Goal: Communication & Community: Answer question/provide support

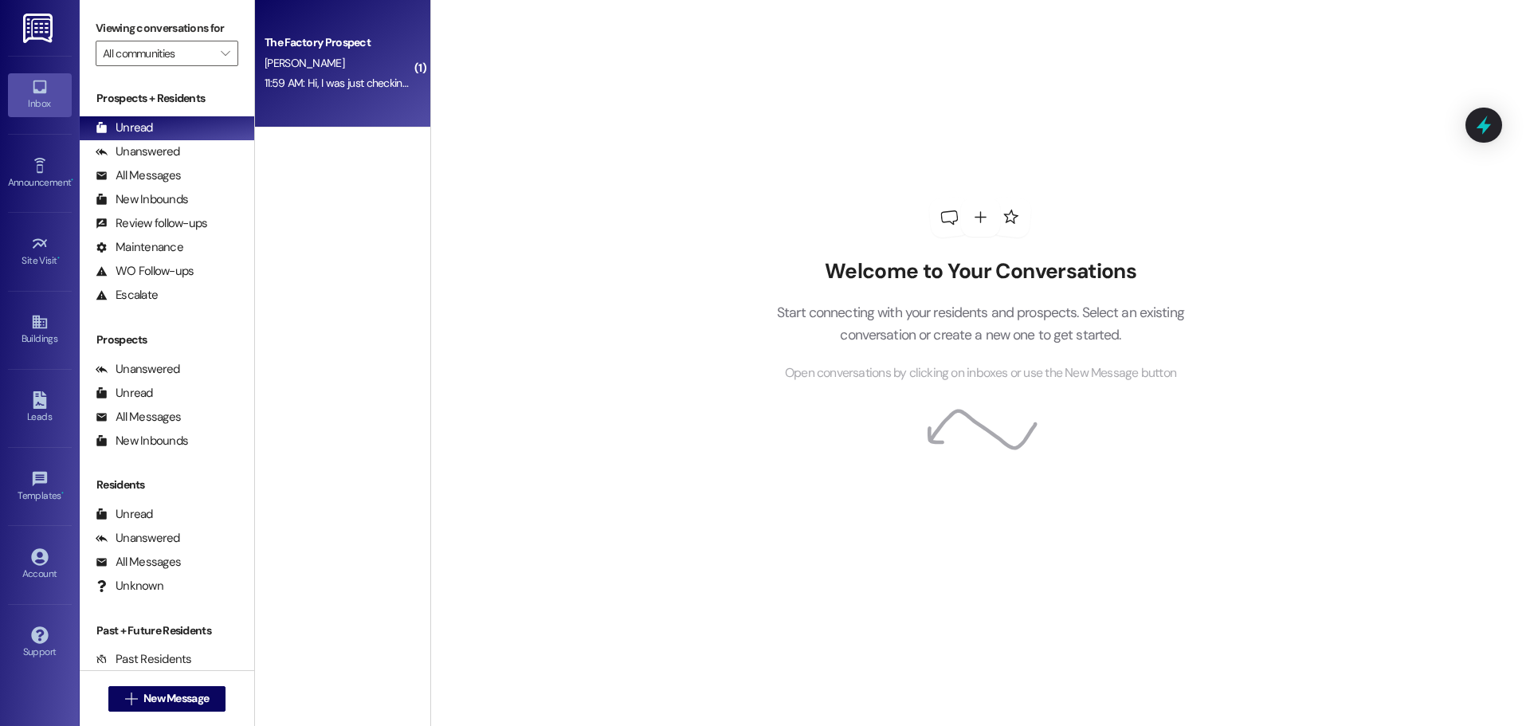
click at [355, 82] on div "11:59 AM: Hi, I was just checking in to see what all I need to get done to move…" at bounding box center [464, 83] width 398 height 14
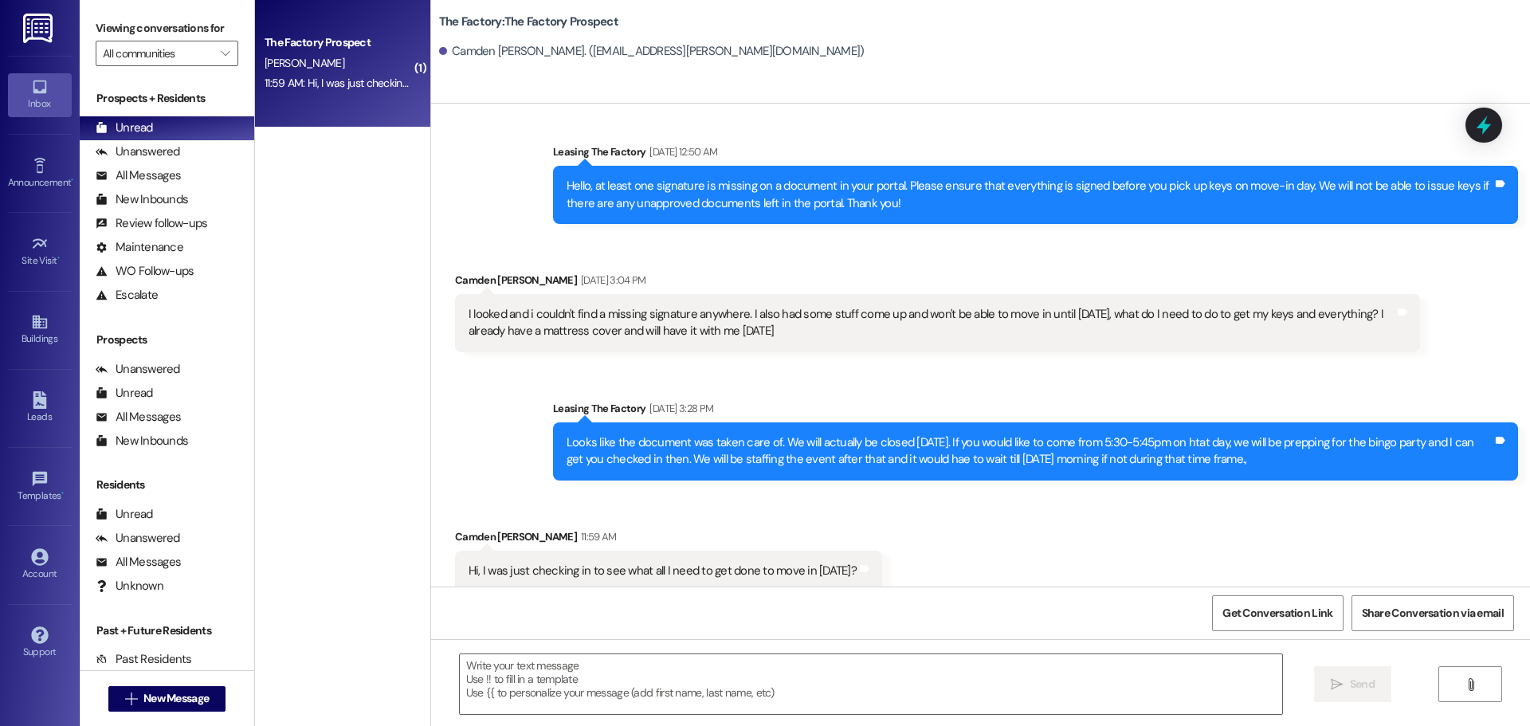
scroll to position [2366, 0]
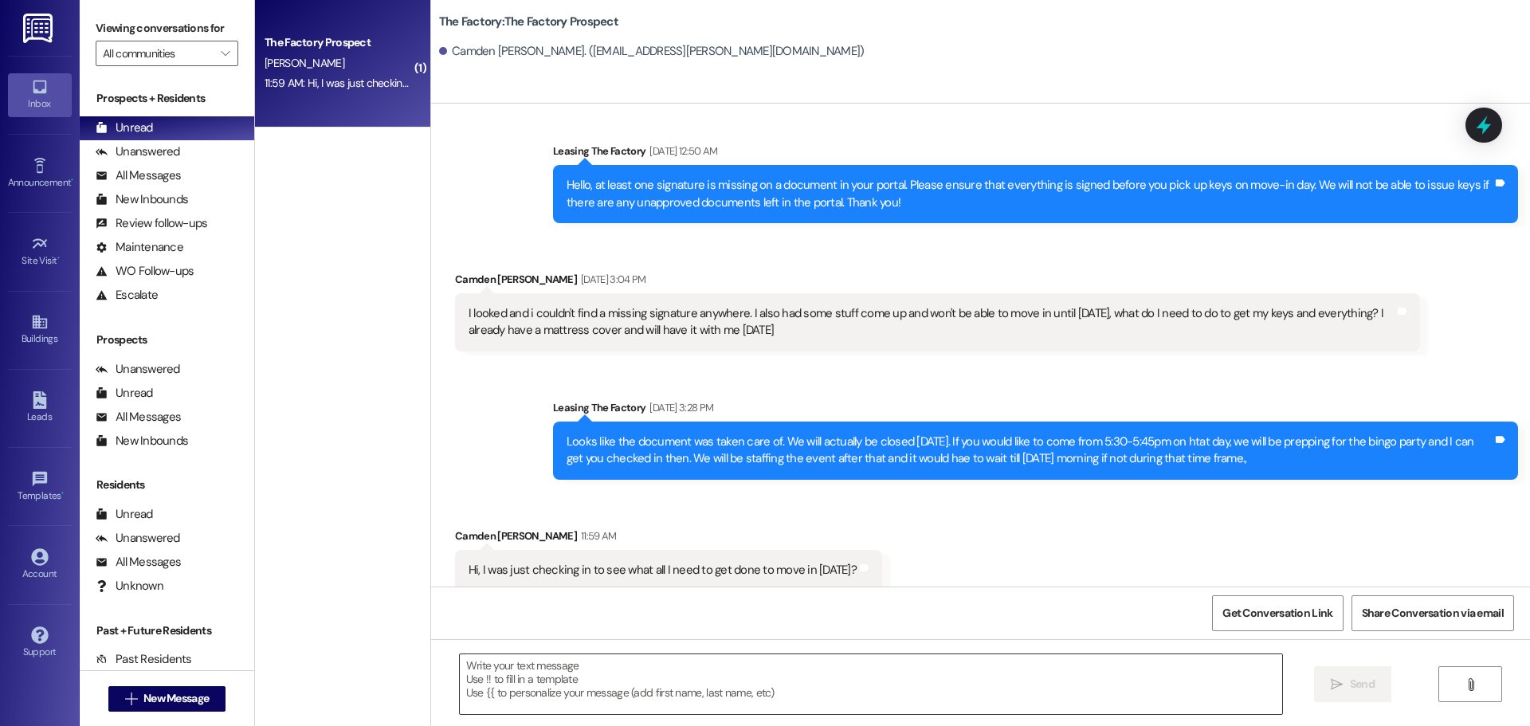
click at [496, 673] on textarea at bounding box center [871, 684] width 822 height 60
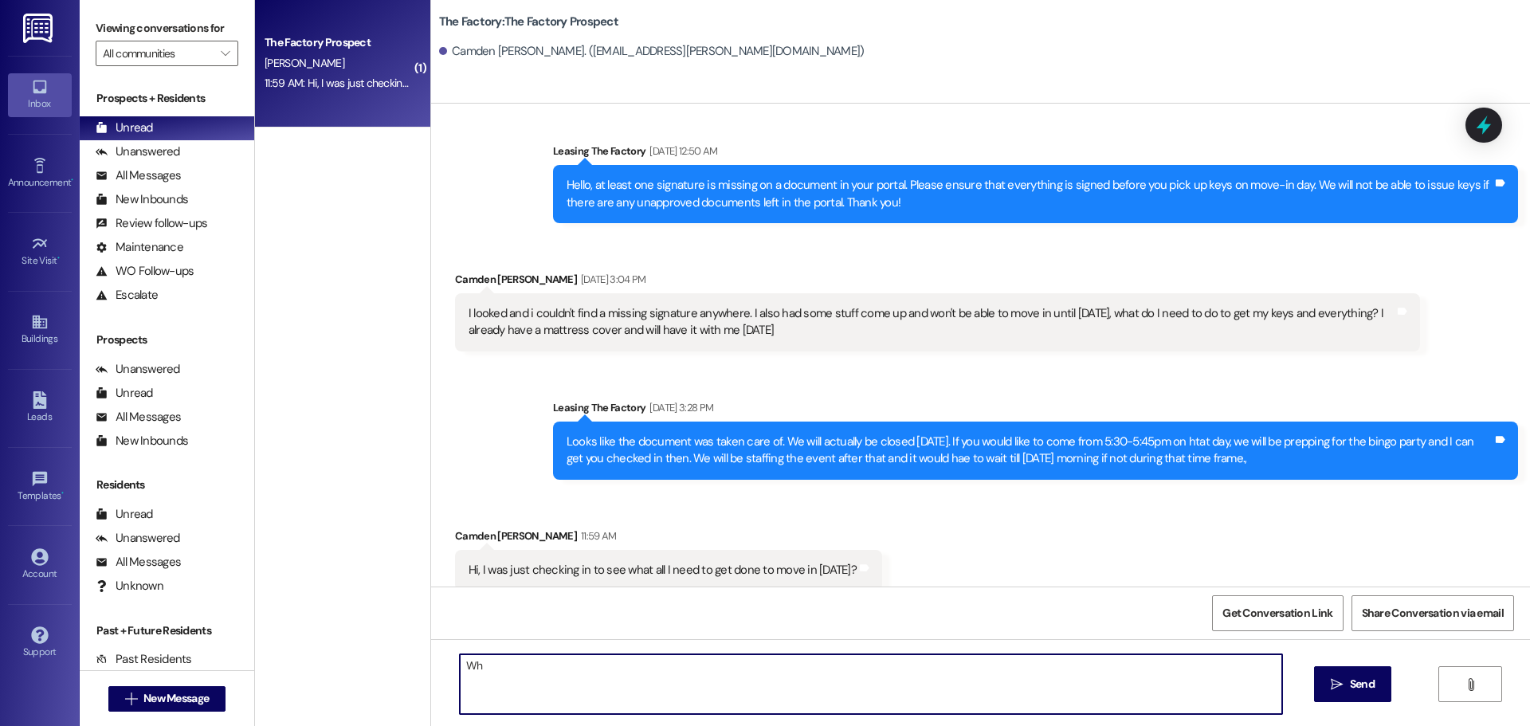
type textarea "W"
type textarea "Hi Camden, we will be closed tomorrow. However, we will be here for our event a…"
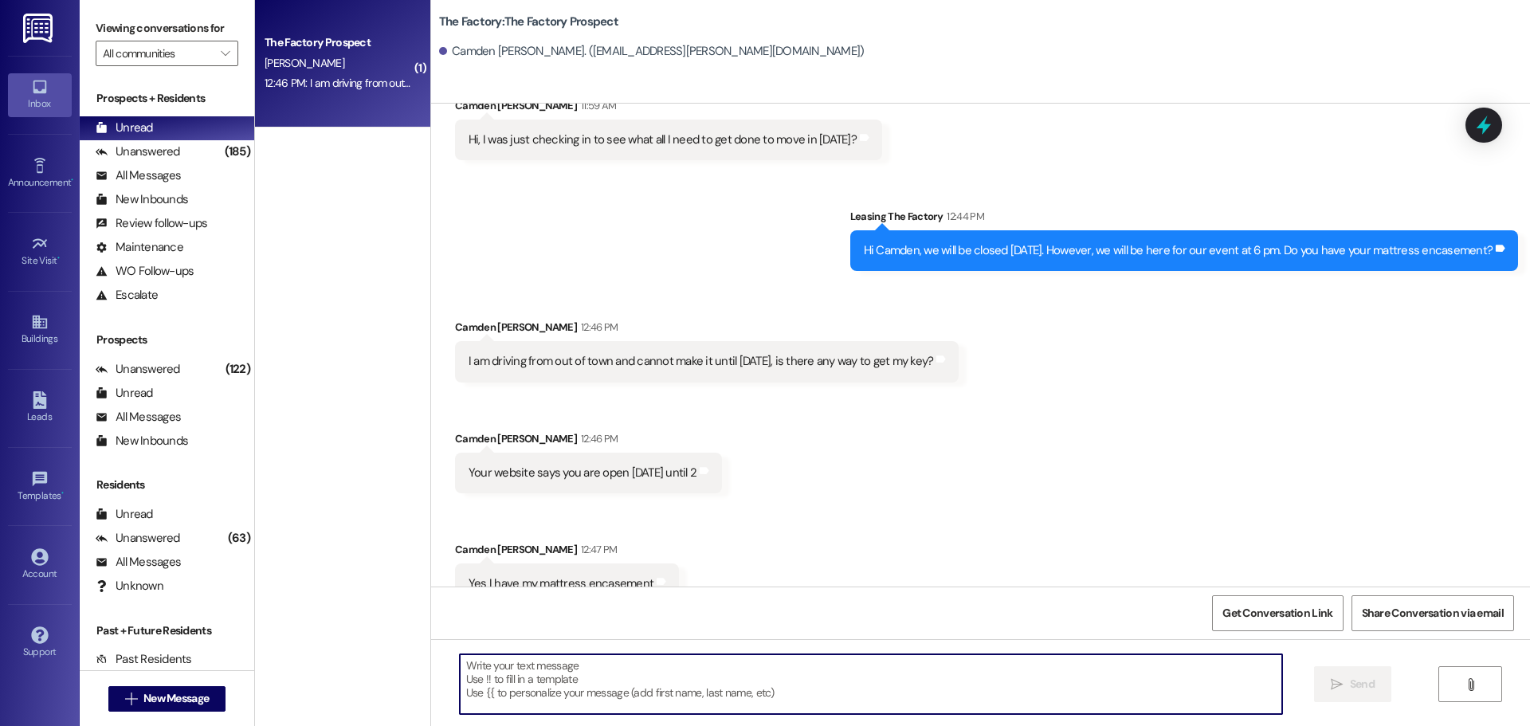
scroll to position [2810, 0]
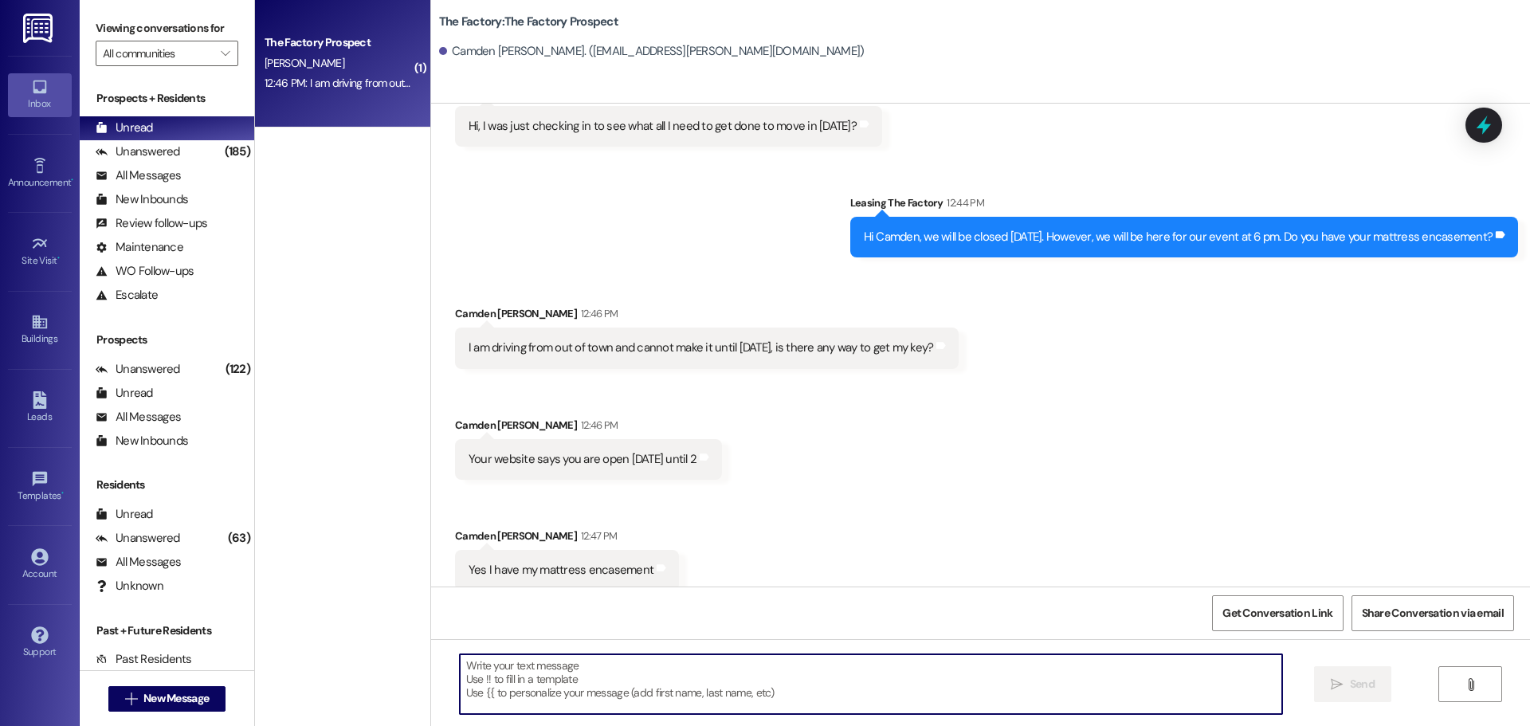
click at [460, 669] on textarea at bounding box center [871, 684] width 822 height 60
click at [463, 665] on textarea at bounding box center [871, 684] width 822 height 60
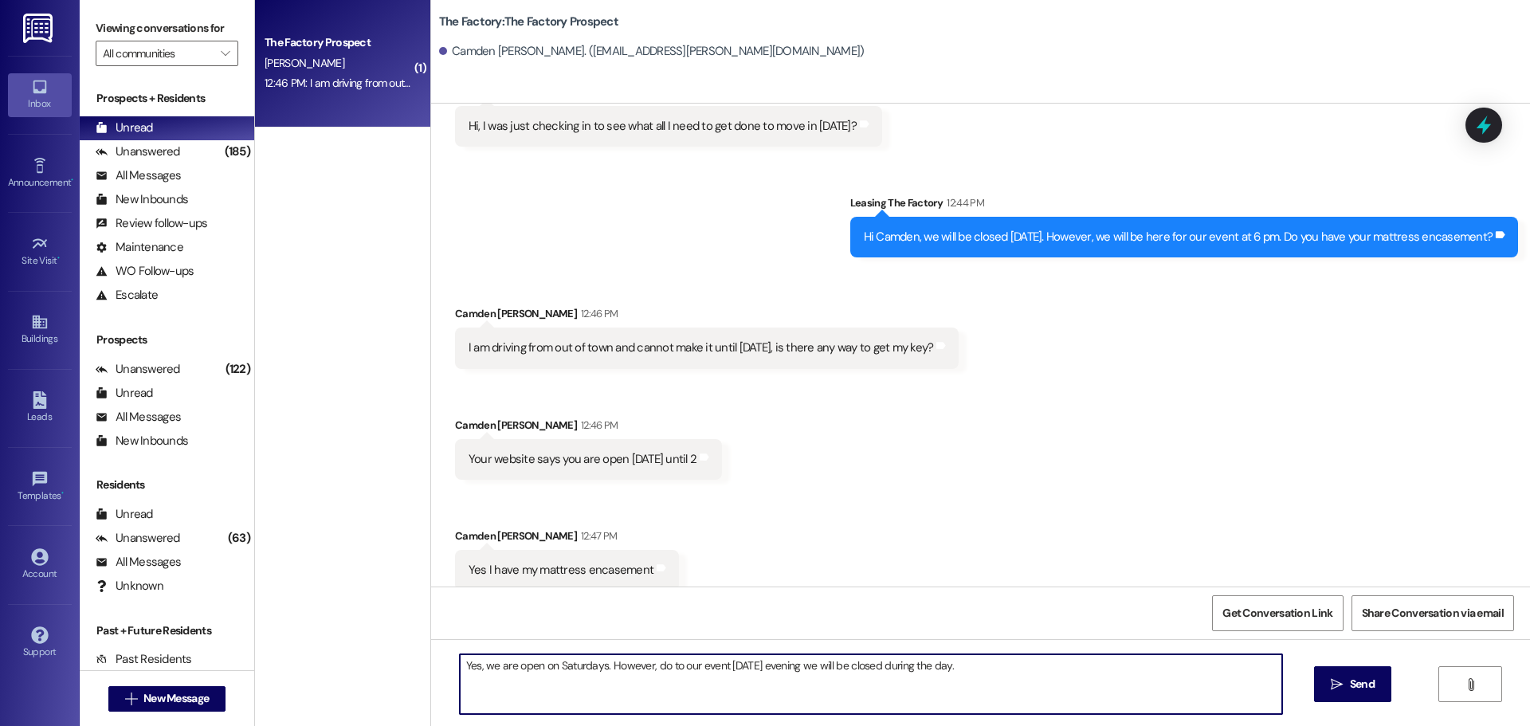
drag, startPoint x: 965, startPoint y: 669, endPoint x: 448, endPoint y: 668, distance: 517.2
click at [460, 668] on textarea "Yes, we are open on Saturdays. However, do to our event tomorrow evening we wil…" at bounding box center [871, 684] width 822 height 60
click at [985, 685] on textarea "Yes, we are open on Saturdays. However, do to our event tomorrow evening we wil…" at bounding box center [871, 684] width 822 height 60
click at [654, 670] on textarea "Yes, we are open on Saturdays. However, do to our event tomorrow evening we wil…" at bounding box center [871, 684] width 822 height 60
type textarea "Yes, we are open on Saturdays. However, due to our event tomorrow evening we wi…"
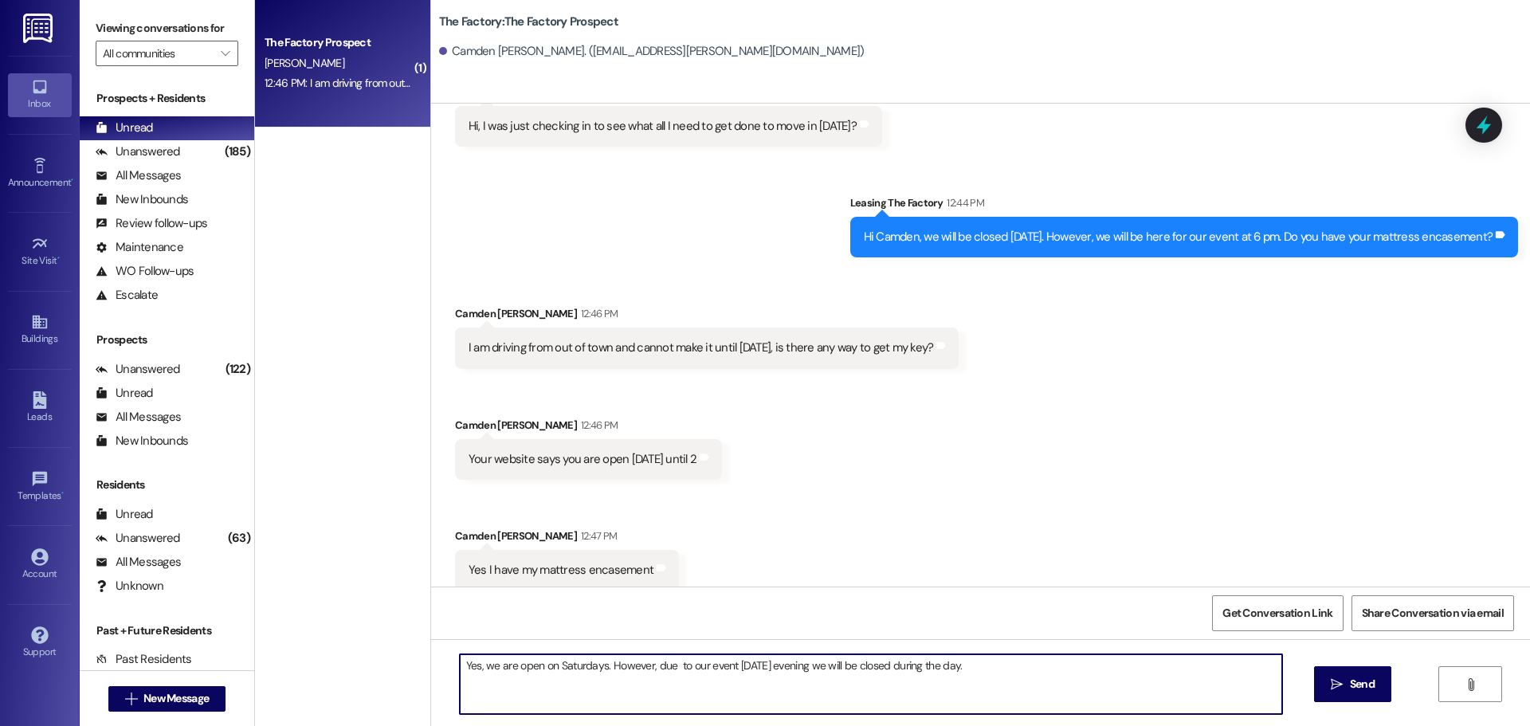
drag, startPoint x: 979, startPoint y: 669, endPoint x: 449, endPoint y: 661, distance: 530.8
click at [460, 661] on textarea "Yes, we are open on Saturdays. However, due to our event tomorrow evening we wi…" at bounding box center [871, 684] width 822 height 60
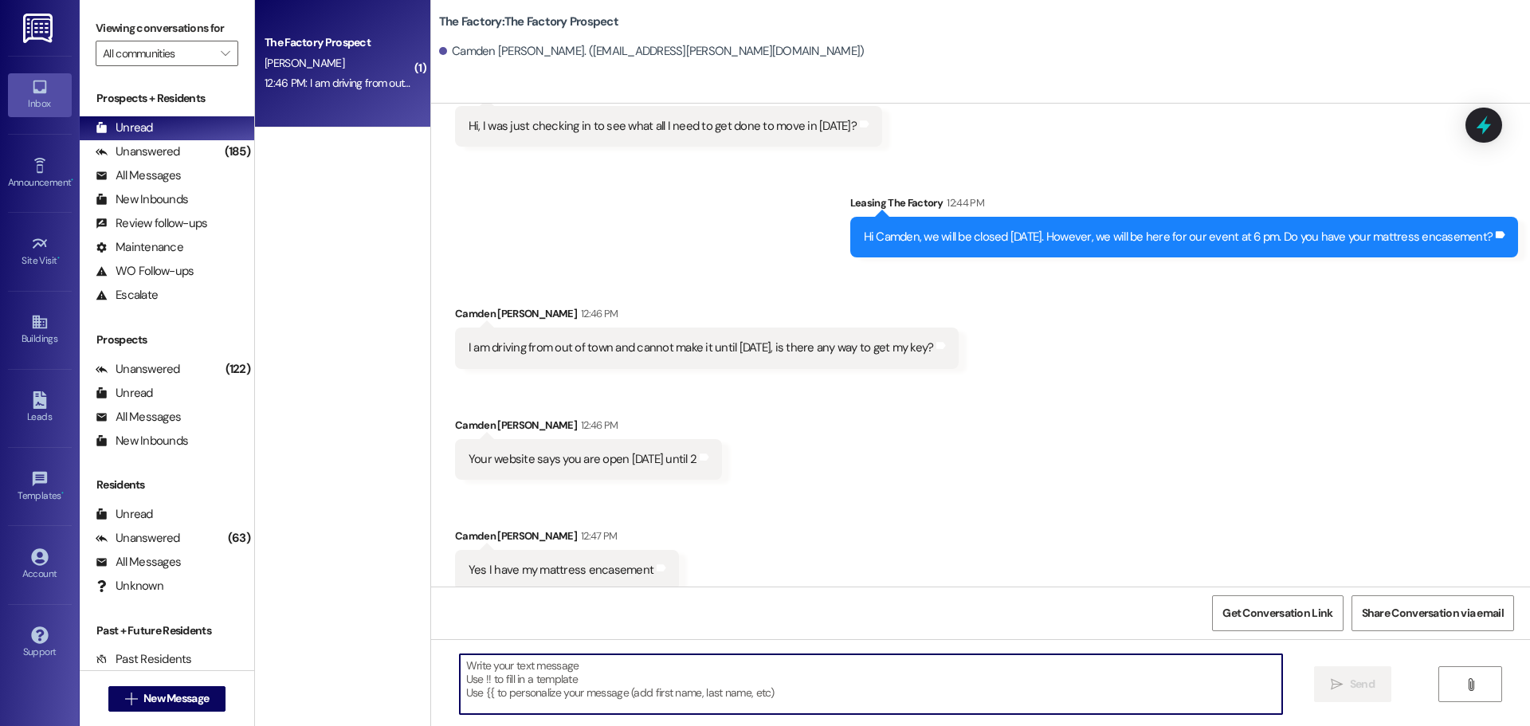
paste textarea "“Yes, we are open on Saturdays. However, due to our event tomorrow evening, we …"
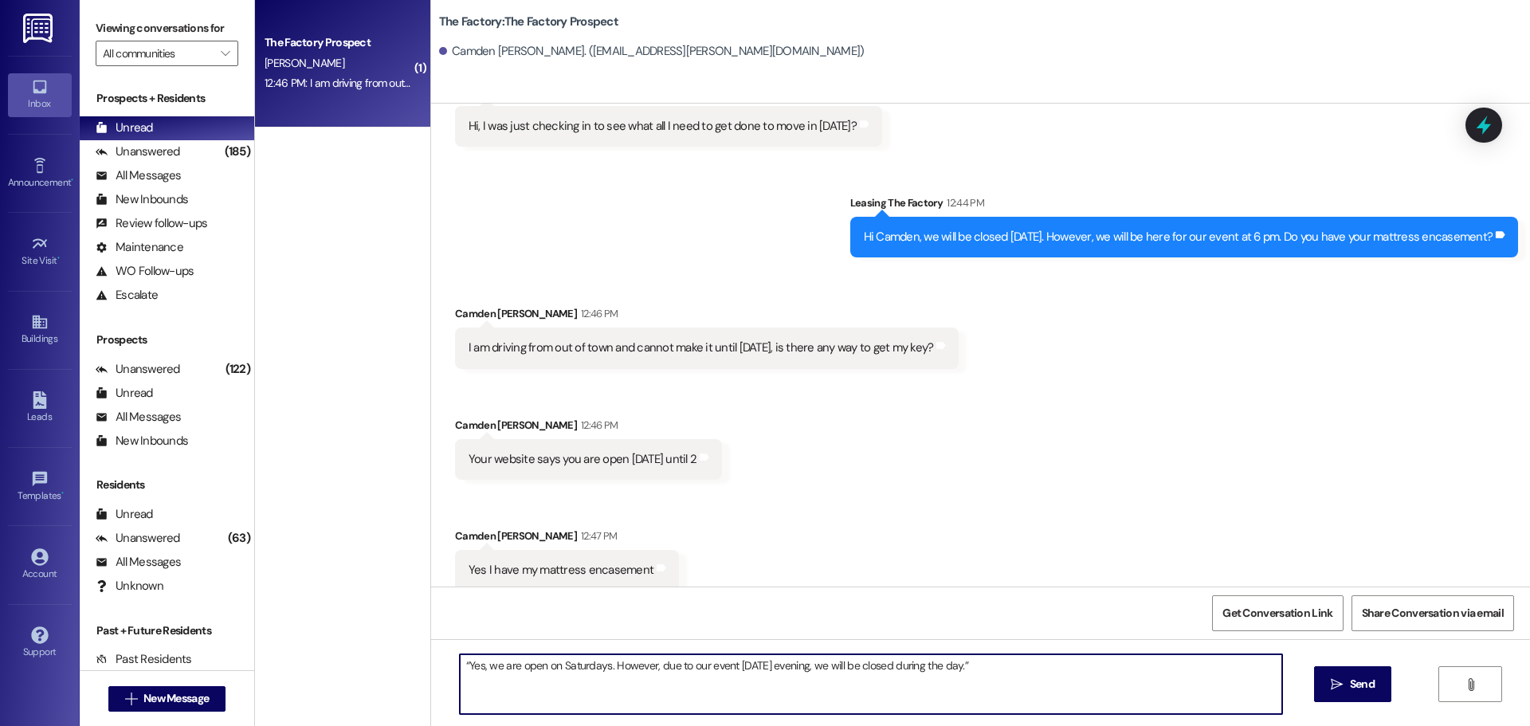
click at [460, 664] on textarea "“Yes, we are open on Saturdays. However, due to our event tomorrow evening, we …" at bounding box center [871, 684] width 822 height 60
click at [963, 666] on textarea "Yes, we are open on Saturdays. However, due to our event tomorrow evening, we w…" at bounding box center [871, 684] width 822 height 60
click at [957, 663] on textarea "Yes, we are open on Saturdays. However, due to our event tomorrow evening, we w…" at bounding box center [871, 684] width 822 height 60
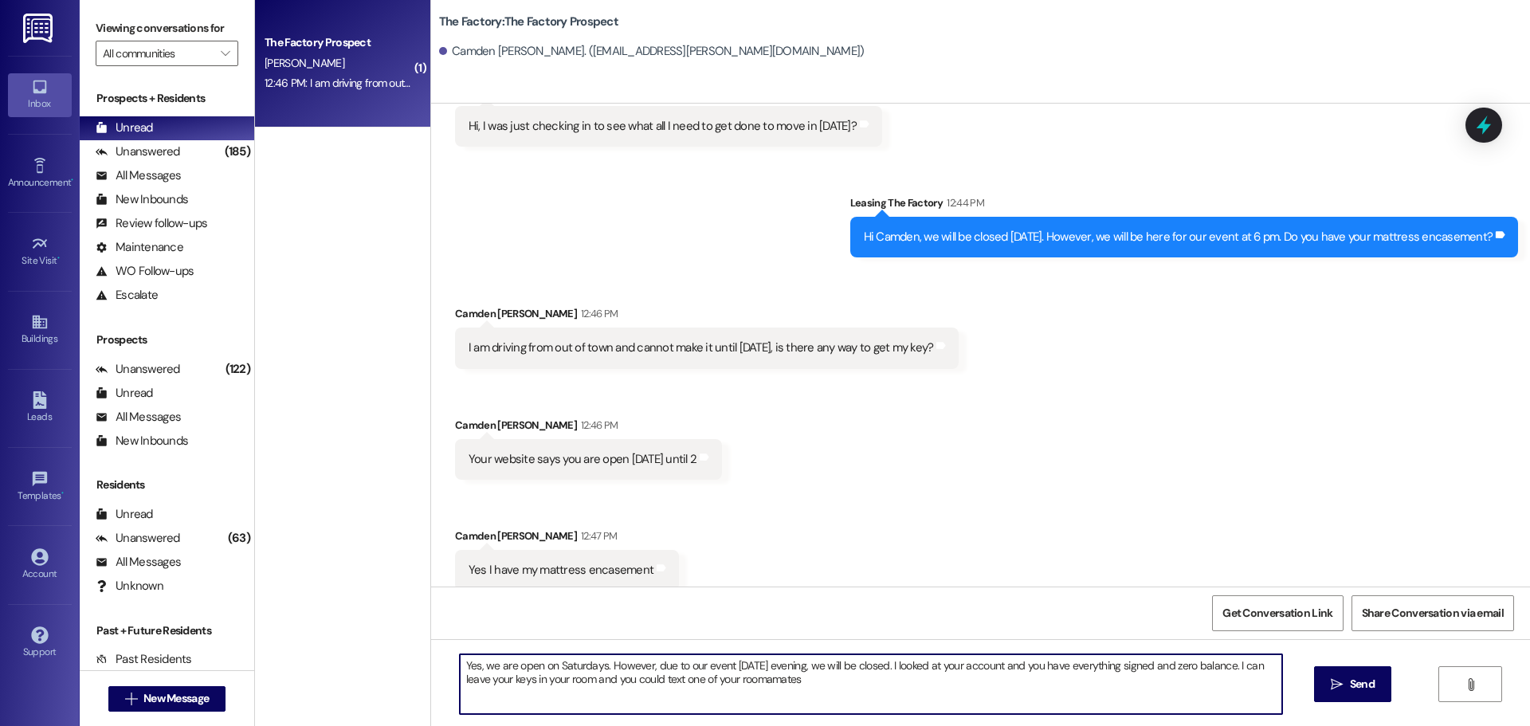
click at [758, 680] on textarea "Yes, we are open on Saturdays. However, due to our event tomorrow evening, we w…" at bounding box center [871, 684] width 822 height 60
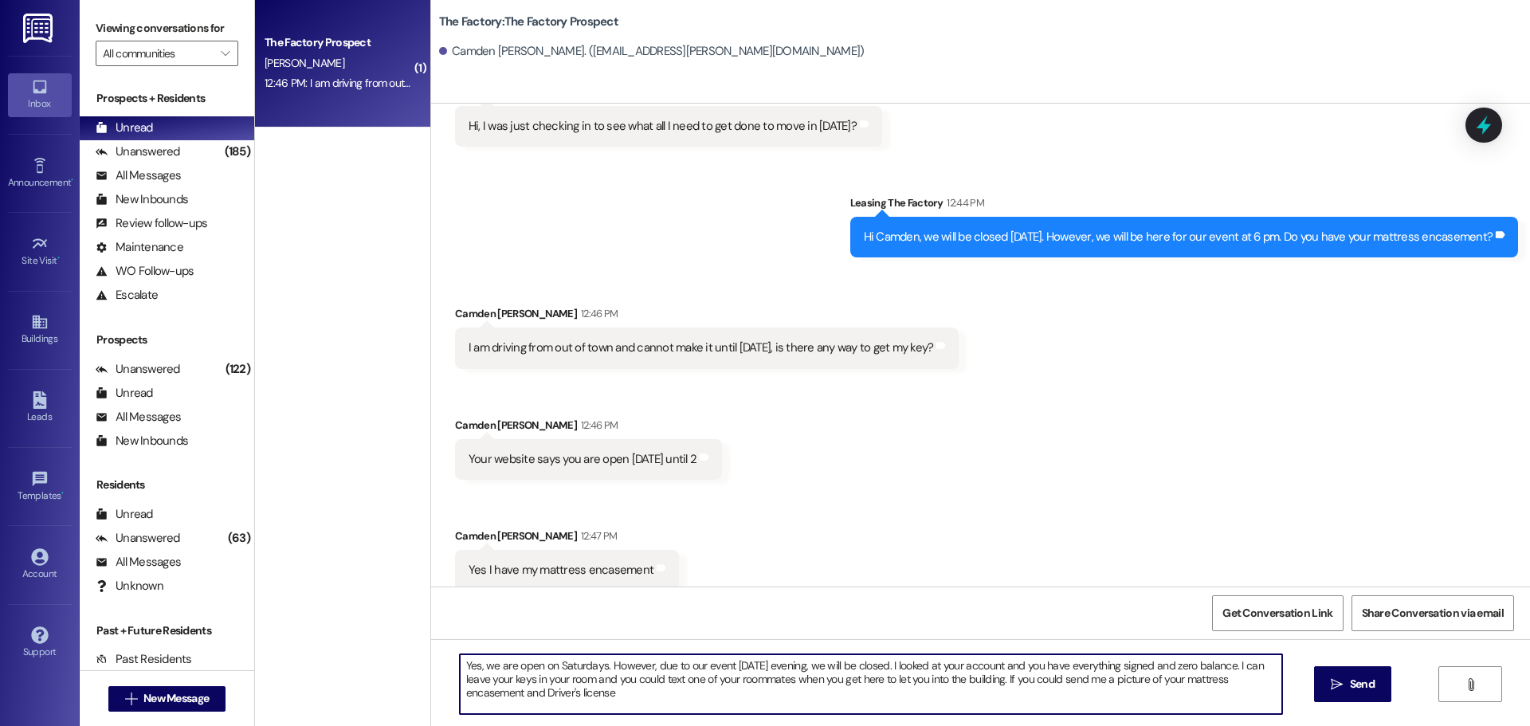
click at [611, 698] on textarea "Yes, we are open on Saturdays. However, due to our event tomorrow evening, we w…" at bounding box center [871, 684] width 822 height 60
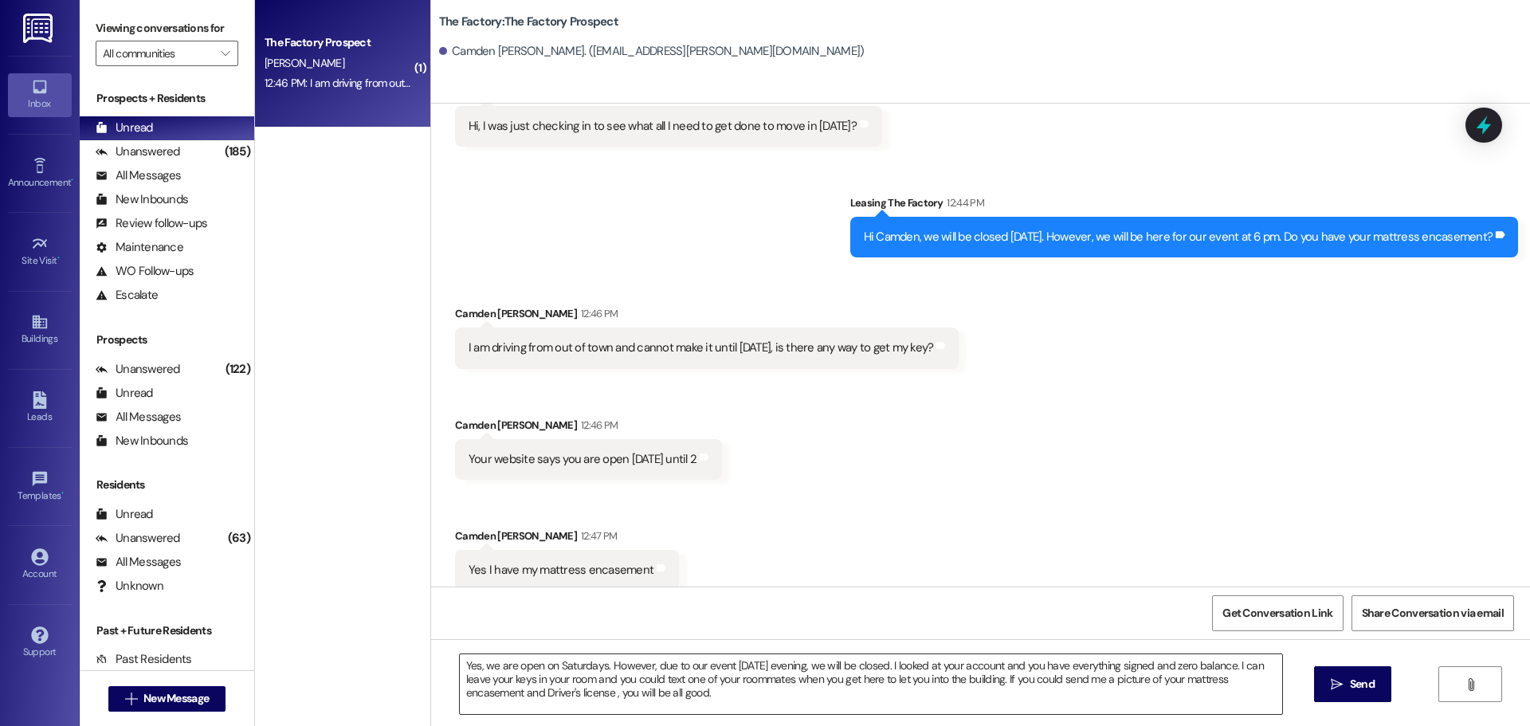
click at [509, 672] on textarea "Yes, we are open on Saturdays. However, due to our event tomorrow evening, we w…" at bounding box center [871, 684] width 822 height 60
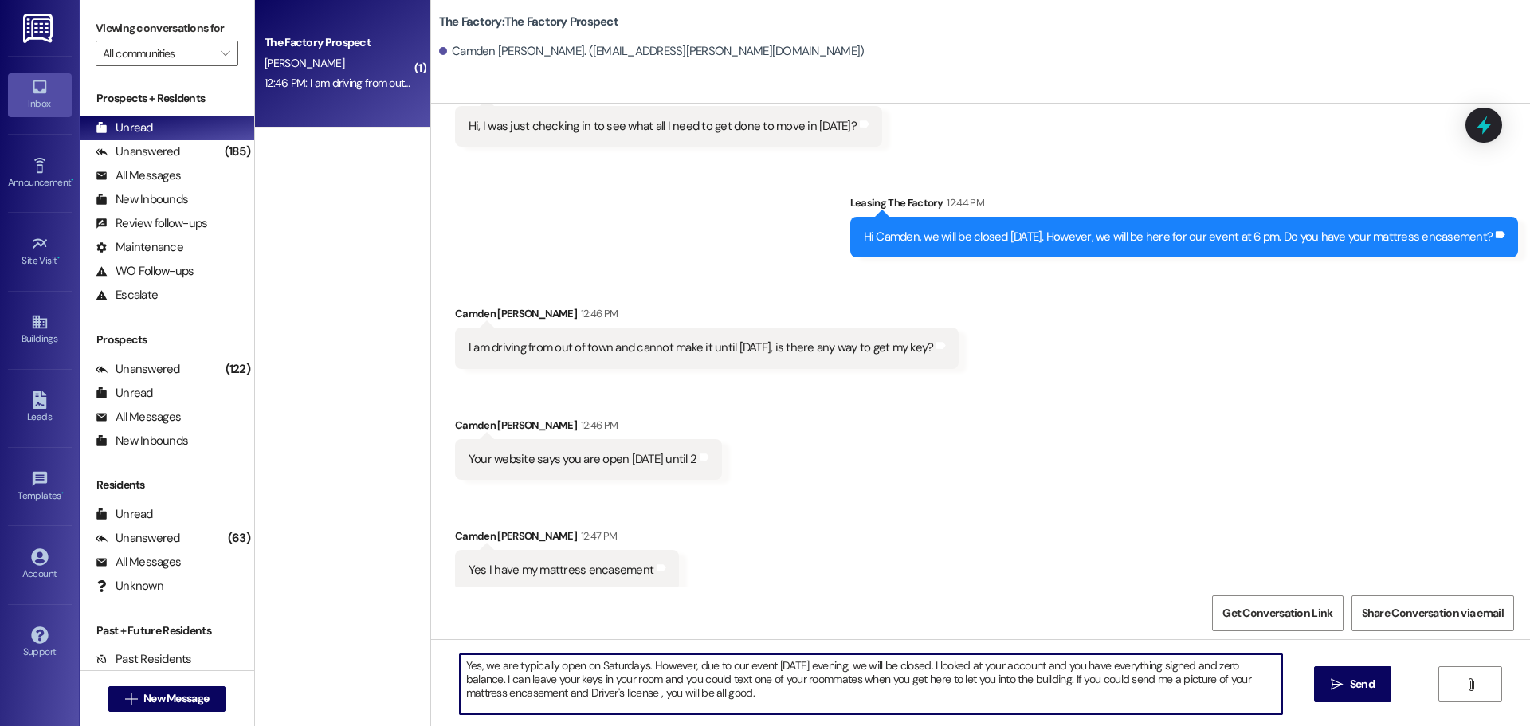
click at [924, 664] on textarea "Yes, we are typically open on Saturdays. However, due to our event tomorrow eve…" at bounding box center [871, 684] width 822 height 60
click at [931, 666] on textarea "Yes, we are typically open on Saturdays. However, due to our event tomorrow eve…" at bounding box center [871, 684] width 822 height 60
click at [610, 694] on textarea "Yes, we are typically open on Saturdays. However, due to our event tomorrow eve…" at bounding box center [871, 684] width 822 height 60
type textarea "Yes, we are typically open on Saturdays. However, due to our event tomorrow eve…"
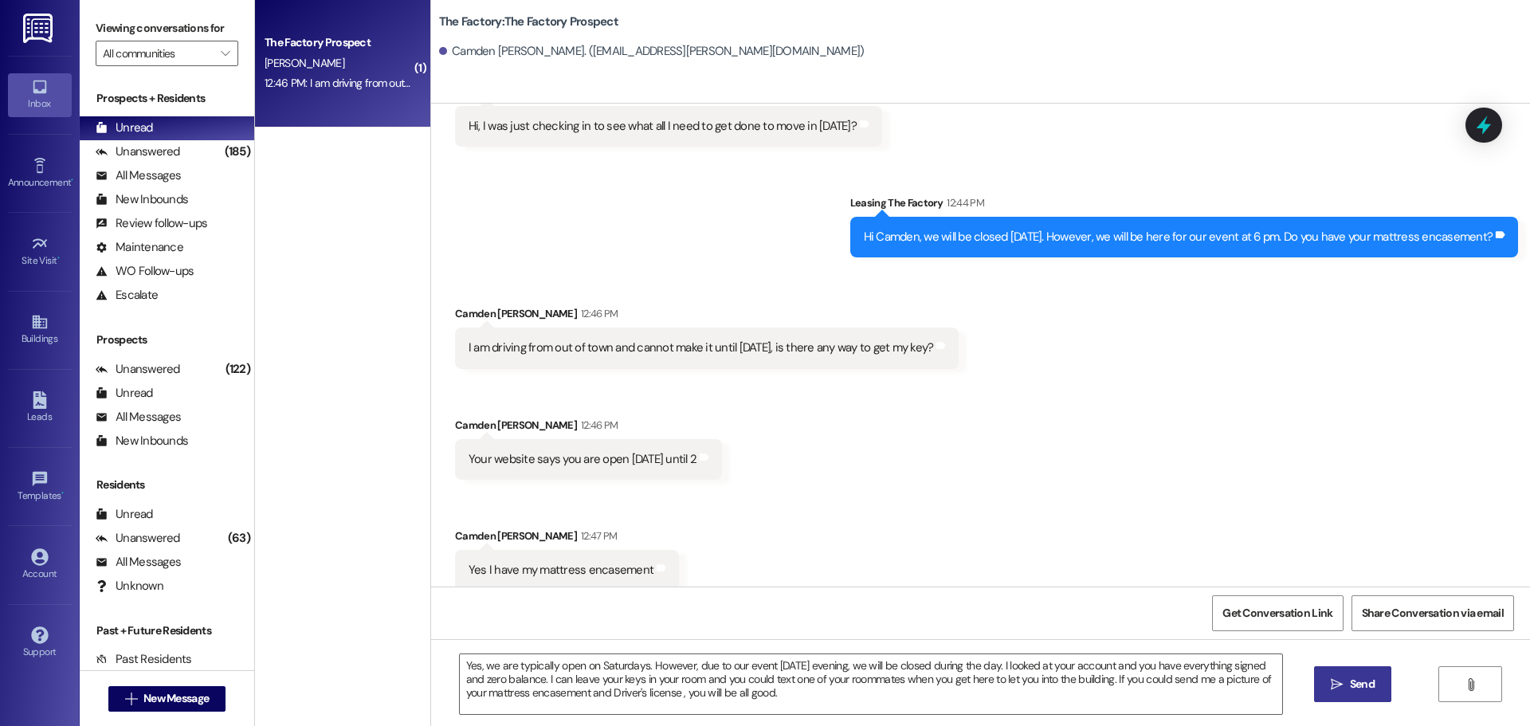
click at [1336, 685] on icon "" at bounding box center [1337, 684] width 12 height 13
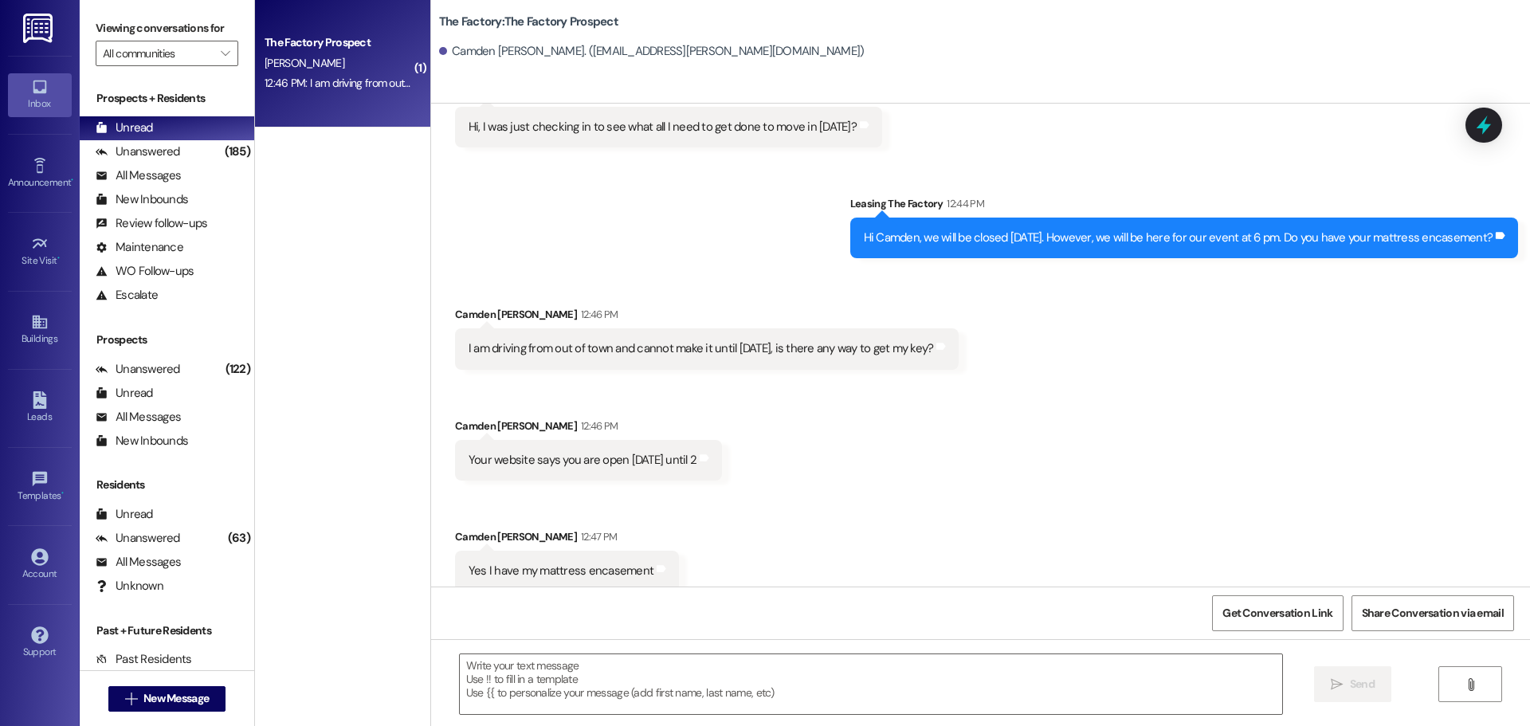
scroll to position [2955, 0]
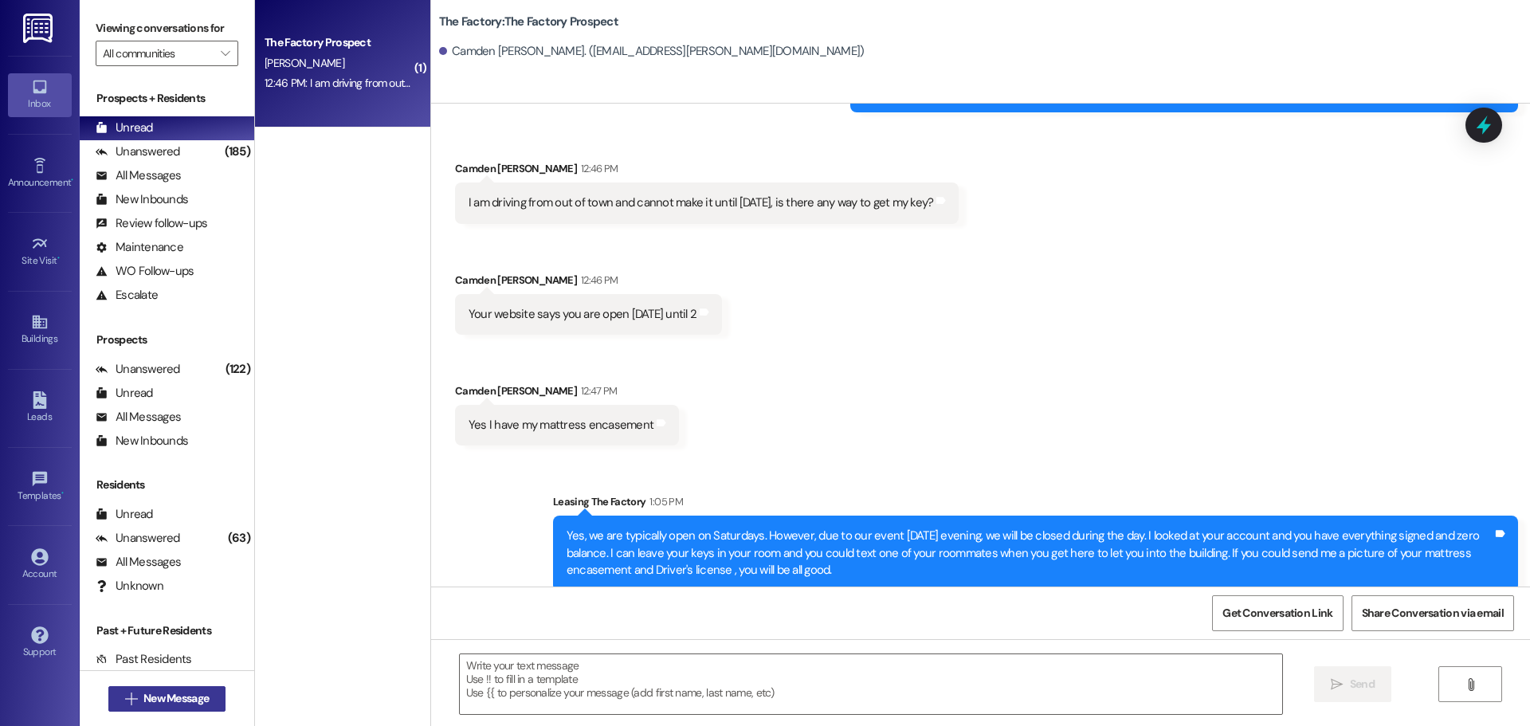
click at [192, 700] on span "New Message" at bounding box center [175, 698] width 65 height 17
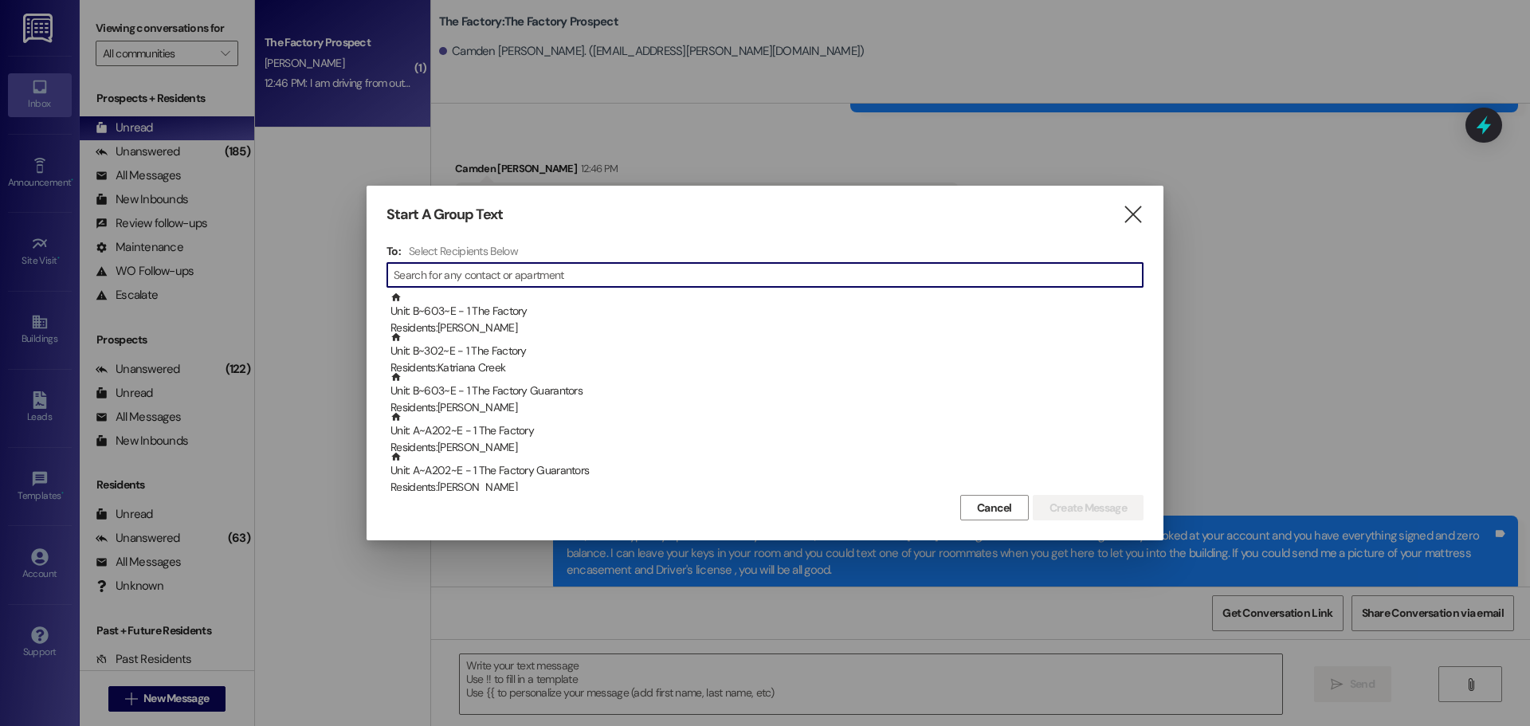
click at [500, 272] on input at bounding box center [768, 275] width 749 height 22
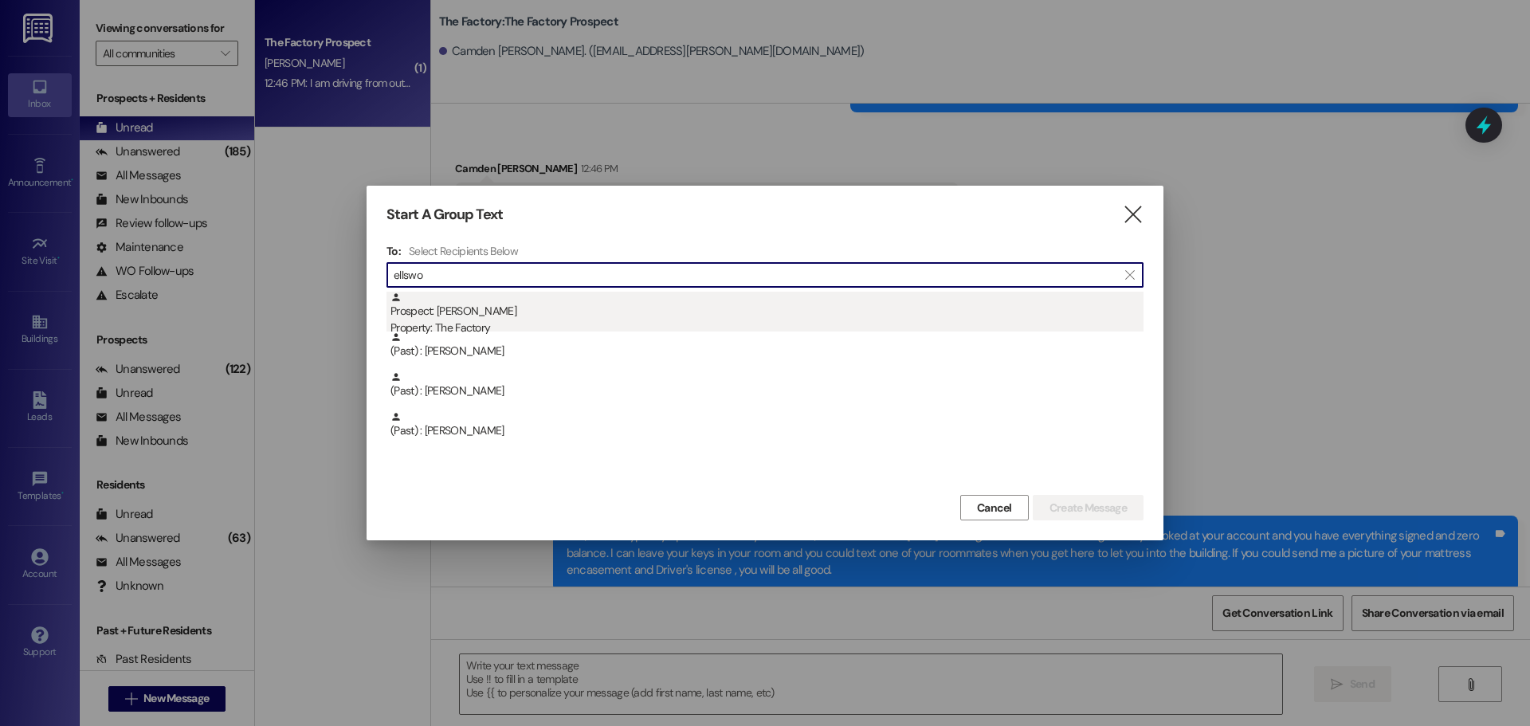
type input "ellswo"
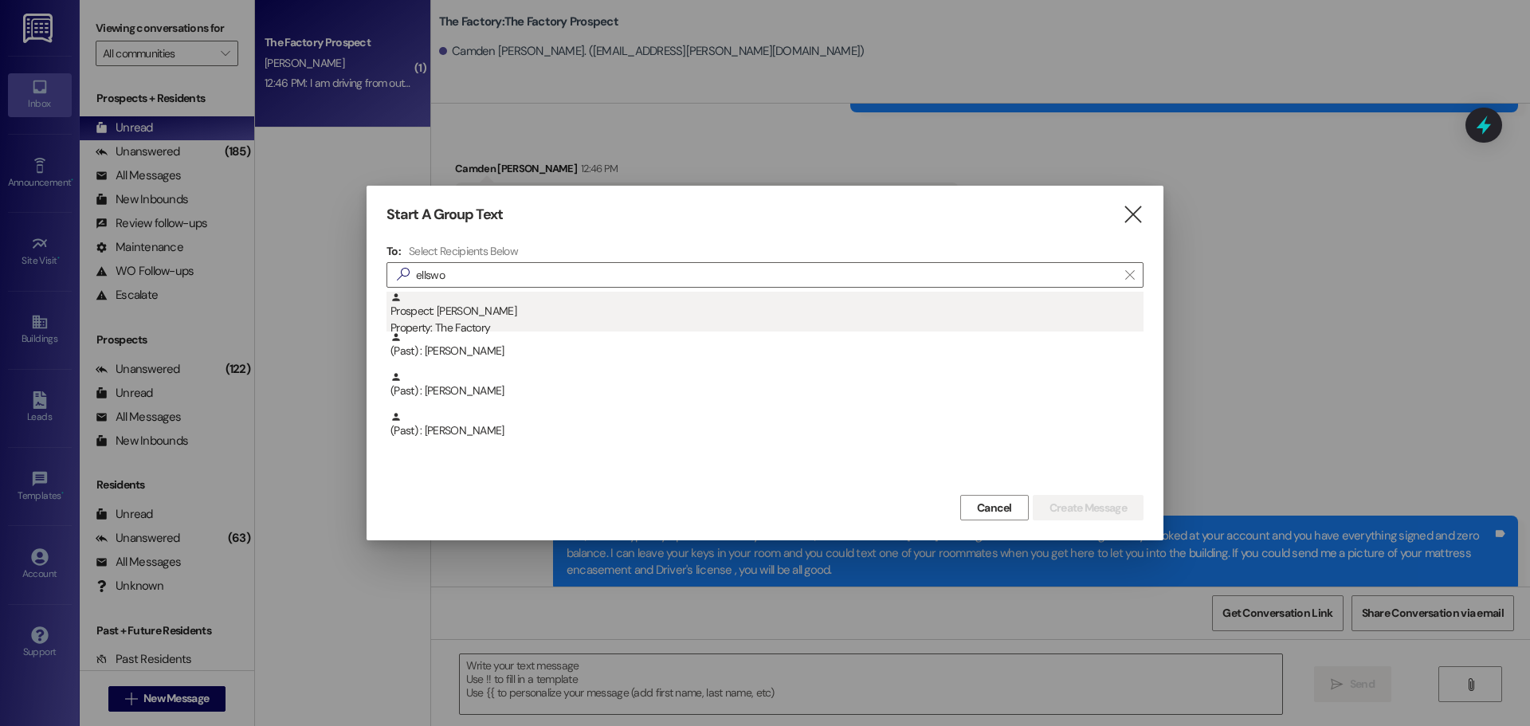
click at [483, 317] on div "Prospect: Adelaide Ellsworth Property: The Factory" at bounding box center [766, 314] width 753 height 45
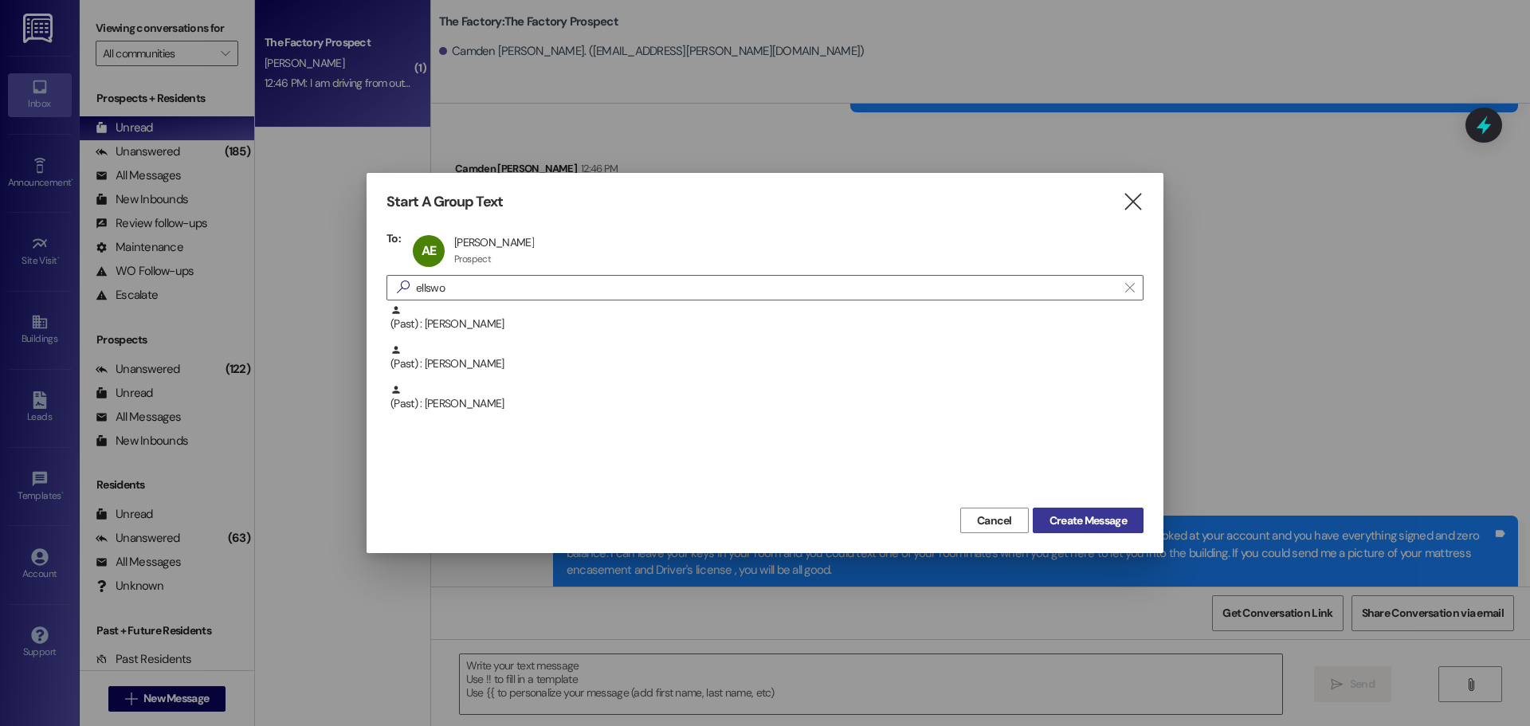
click at [1097, 519] on span "Create Message" at bounding box center [1087, 520] width 77 height 17
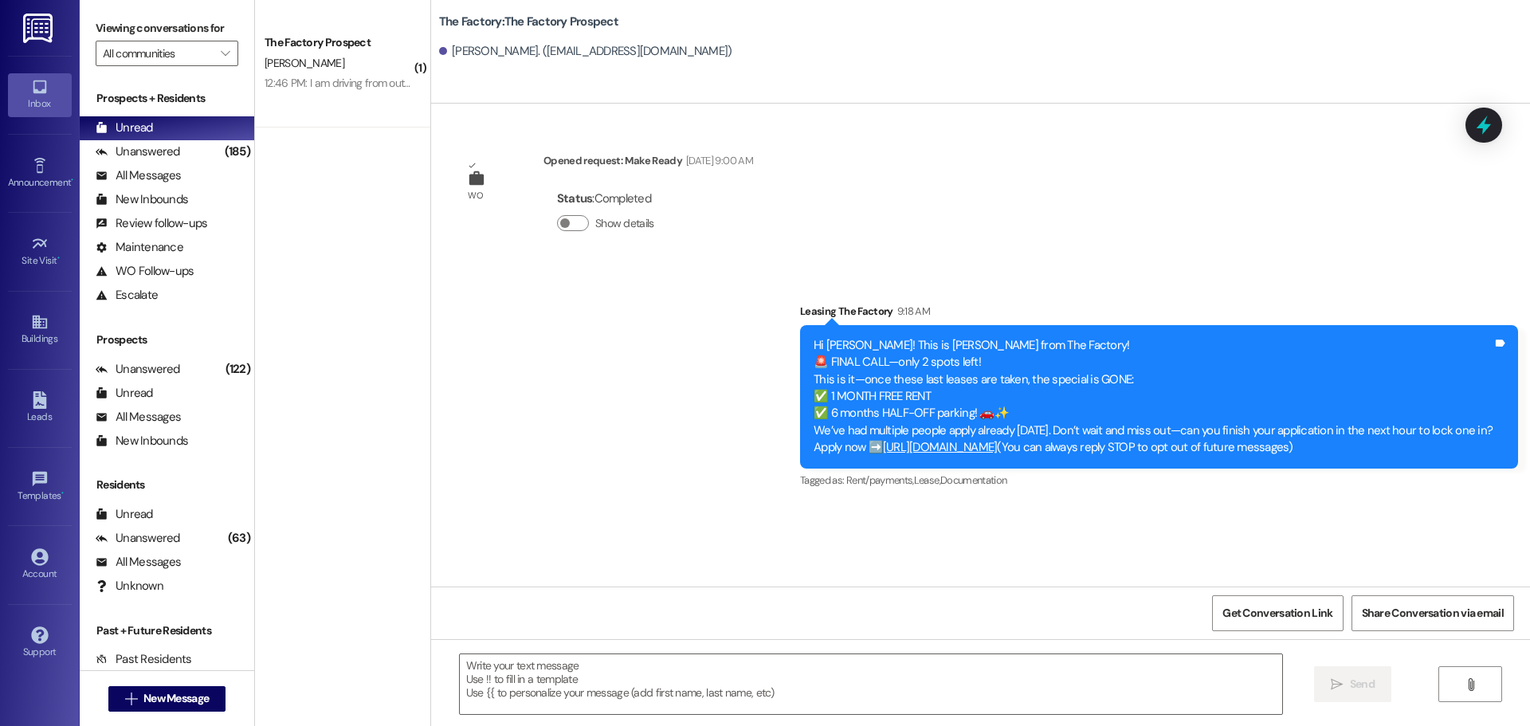
scroll to position [0, 0]
click at [460, 668] on textarea at bounding box center [871, 684] width 822 height 60
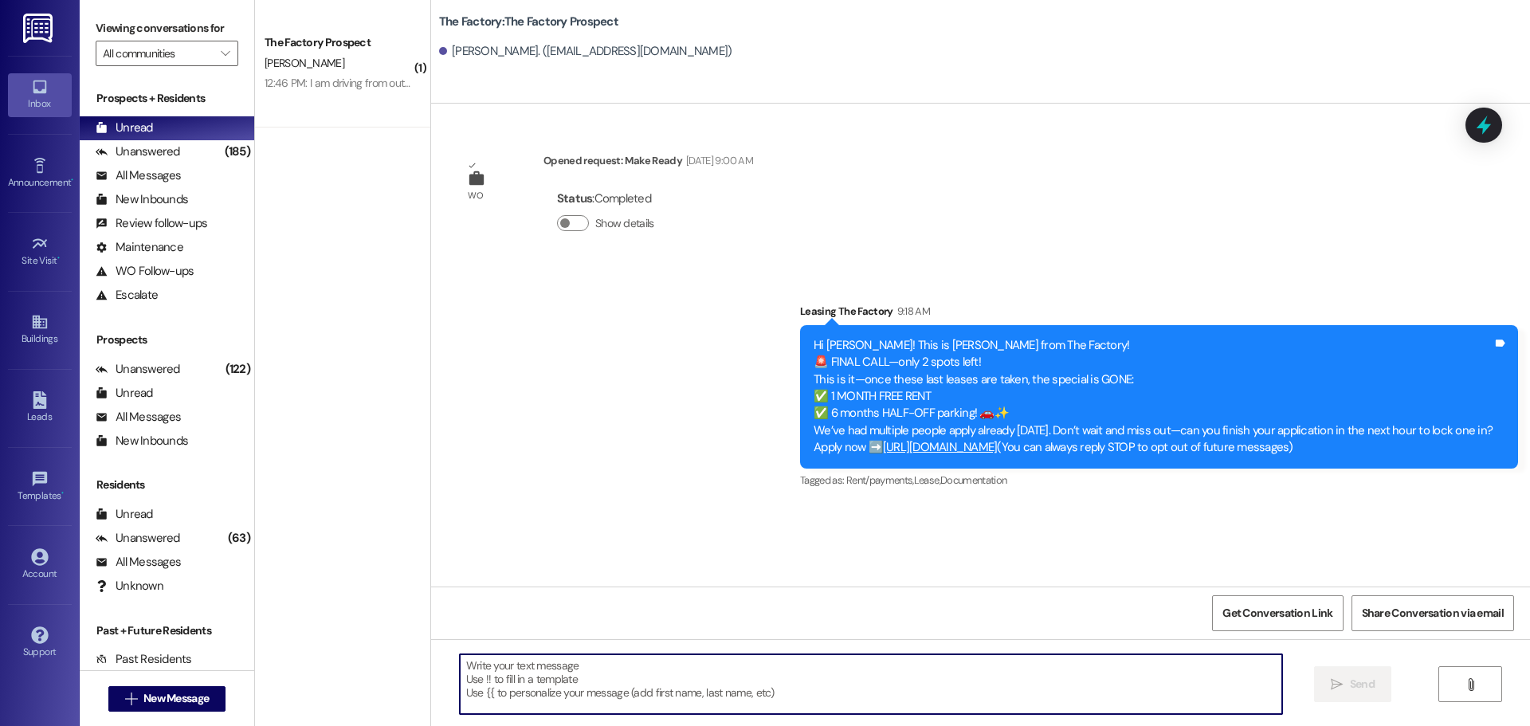
paste textarea "📚 School starts [DATE]! Hi {{first_name}}, it’s [PERSON_NAME] from The Factory!…"
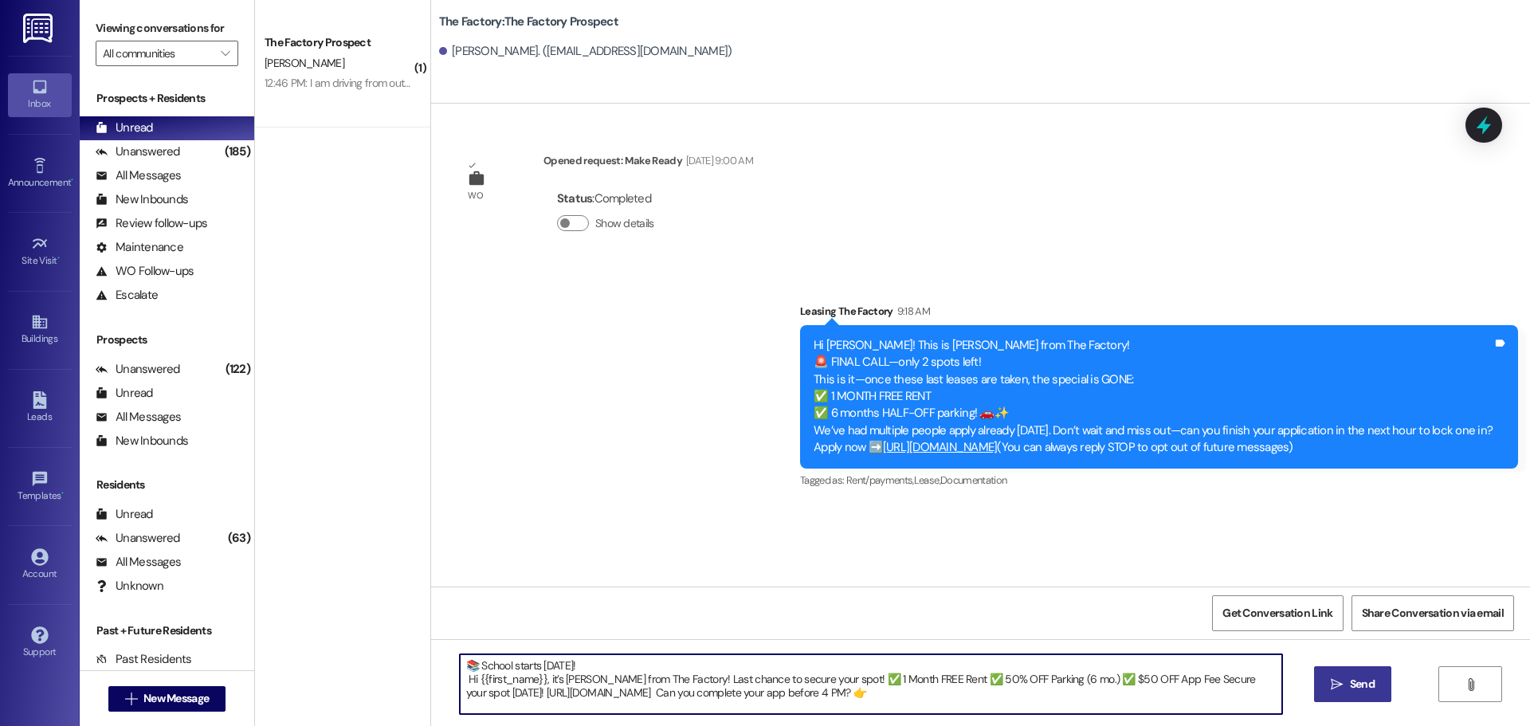
type textarea "📚 School starts [DATE]! Hi {{first_name}}, it’s [PERSON_NAME] from The Factory!…"
click at [1366, 690] on span "Send" at bounding box center [1362, 684] width 25 height 17
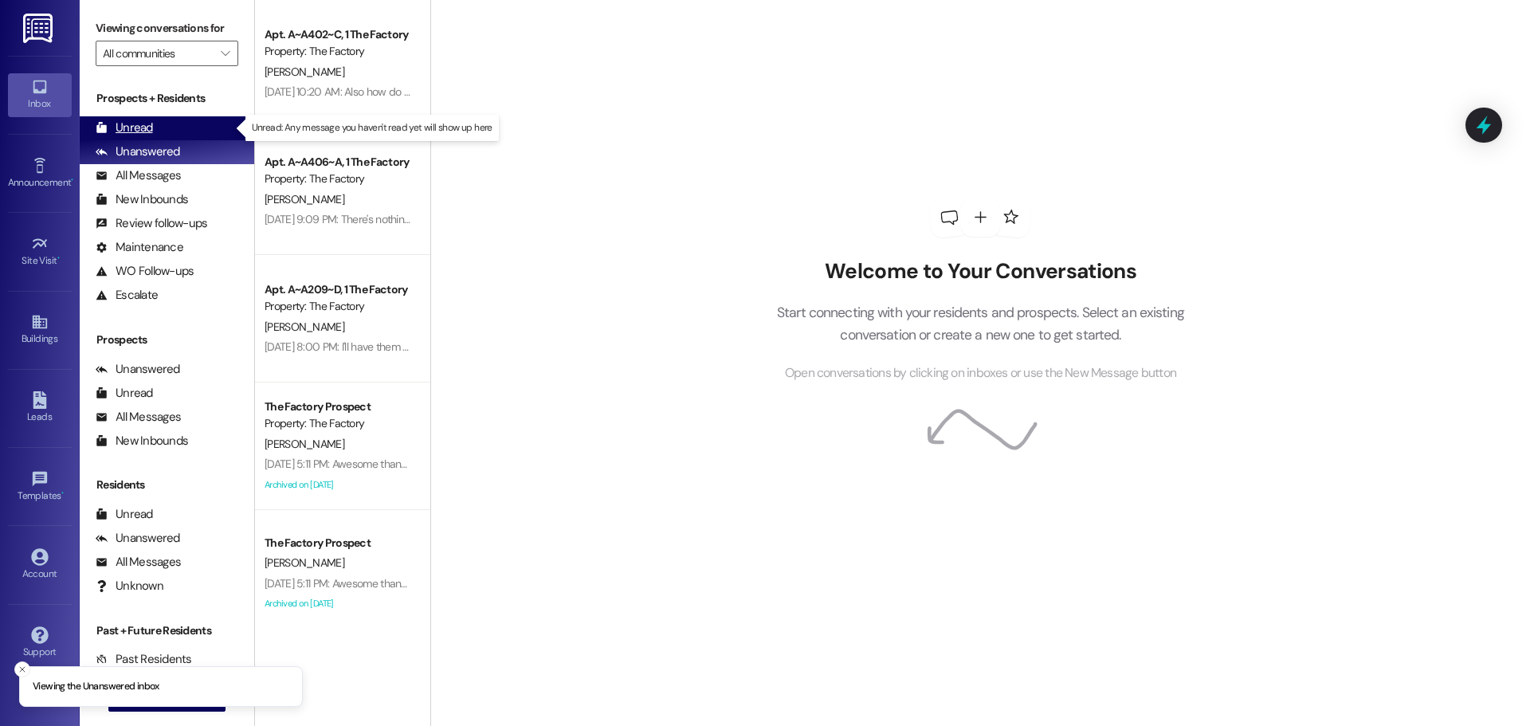
click at [123, 132] on div "Unread" at bounding box center [124, 128] width 57 height 17
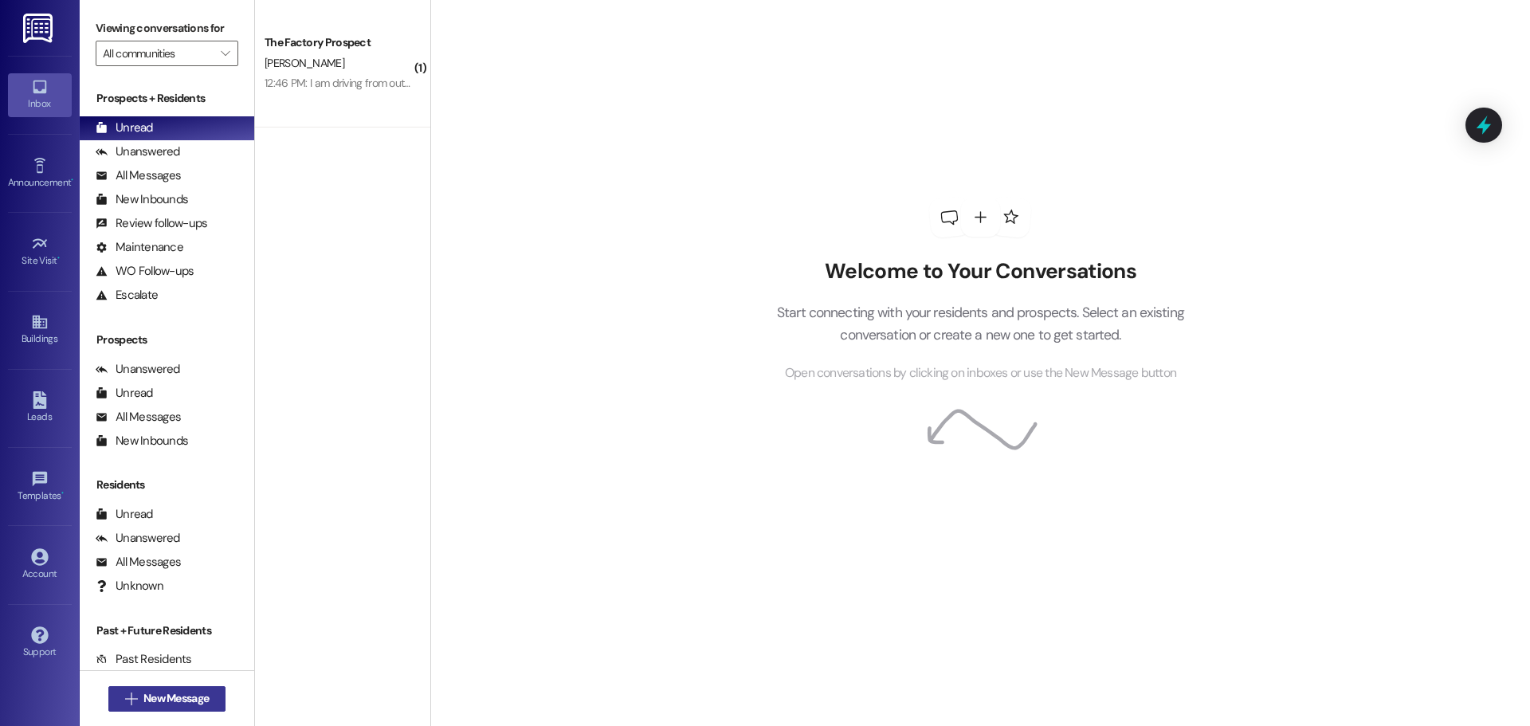
click at [156, 704] on span "New Message" at bounding box center [175, 698] width 65 height 17
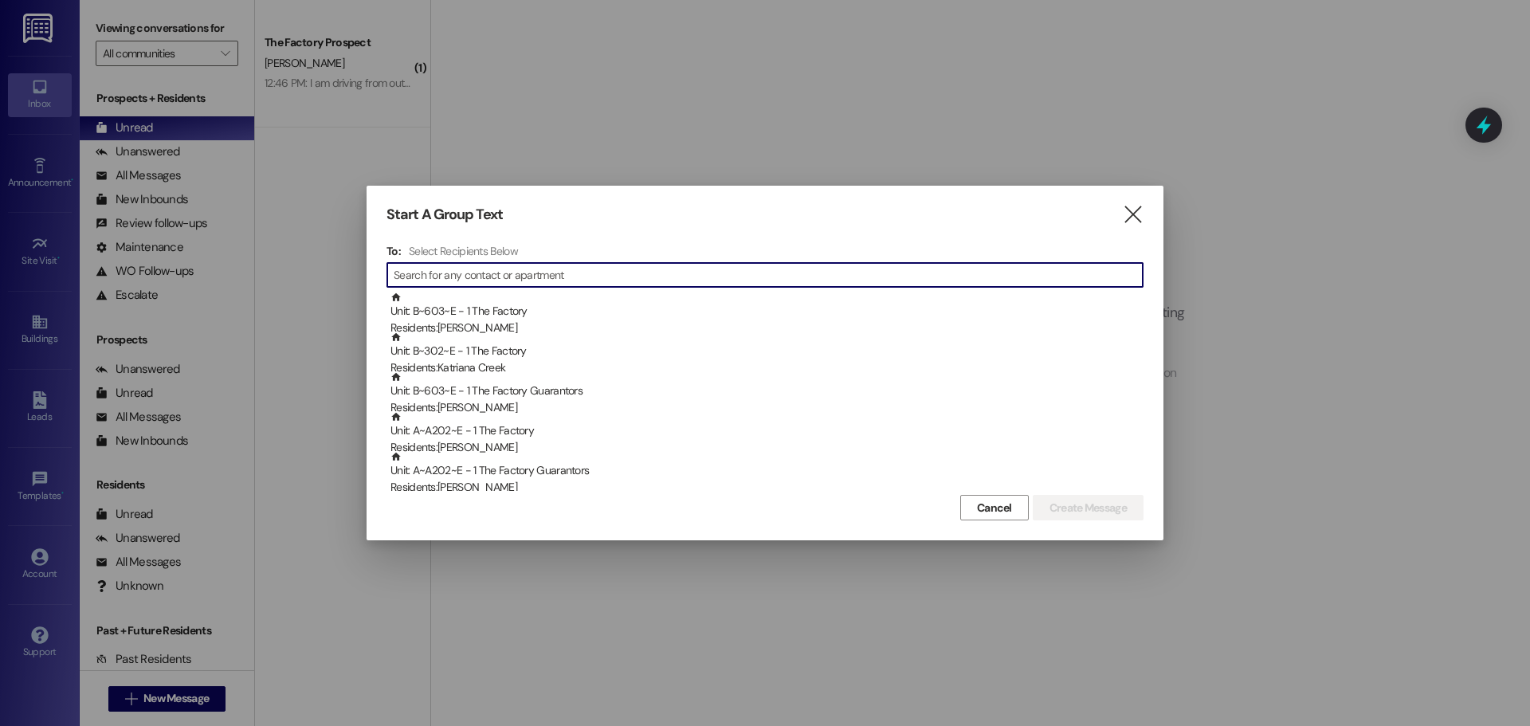
click at [466, 280] on input at bounding box center [768, 275] width 749 height 22
type input "e"
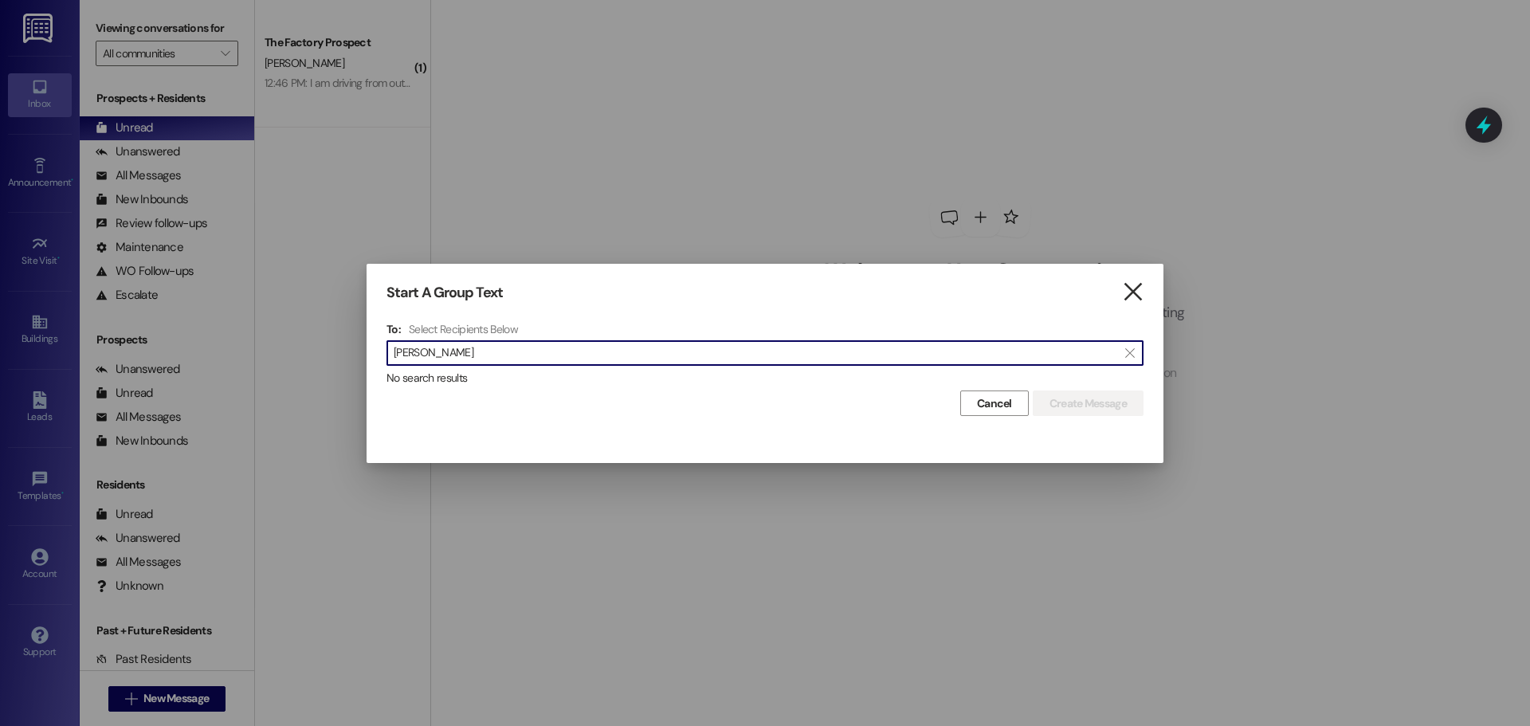
type input "[PERSON_NAME]"
click at [1129, 288] on icon "" at bounding box center [1133, 292] width 22 height 17
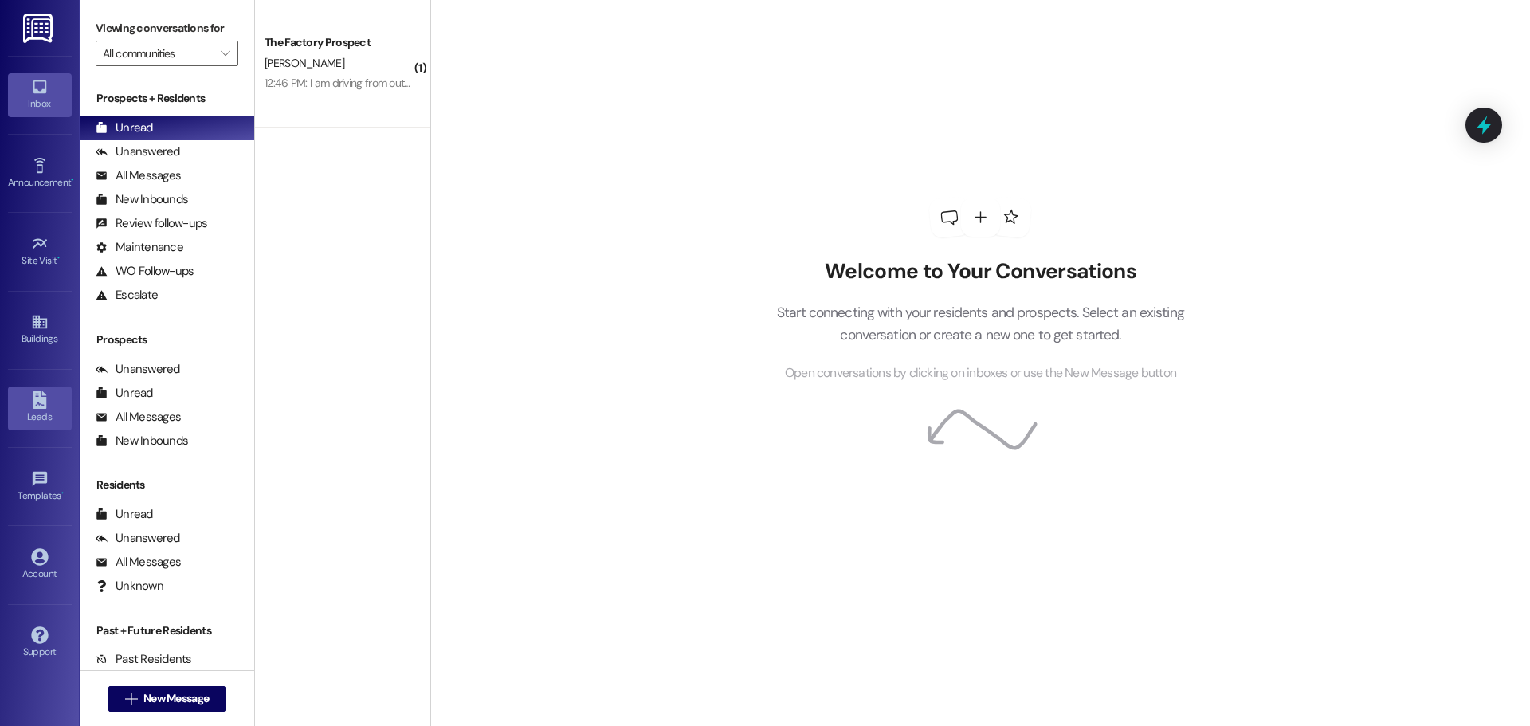
click at [41, 415] on div "Leads" at bounding box center [40, 417] width 80 height 16
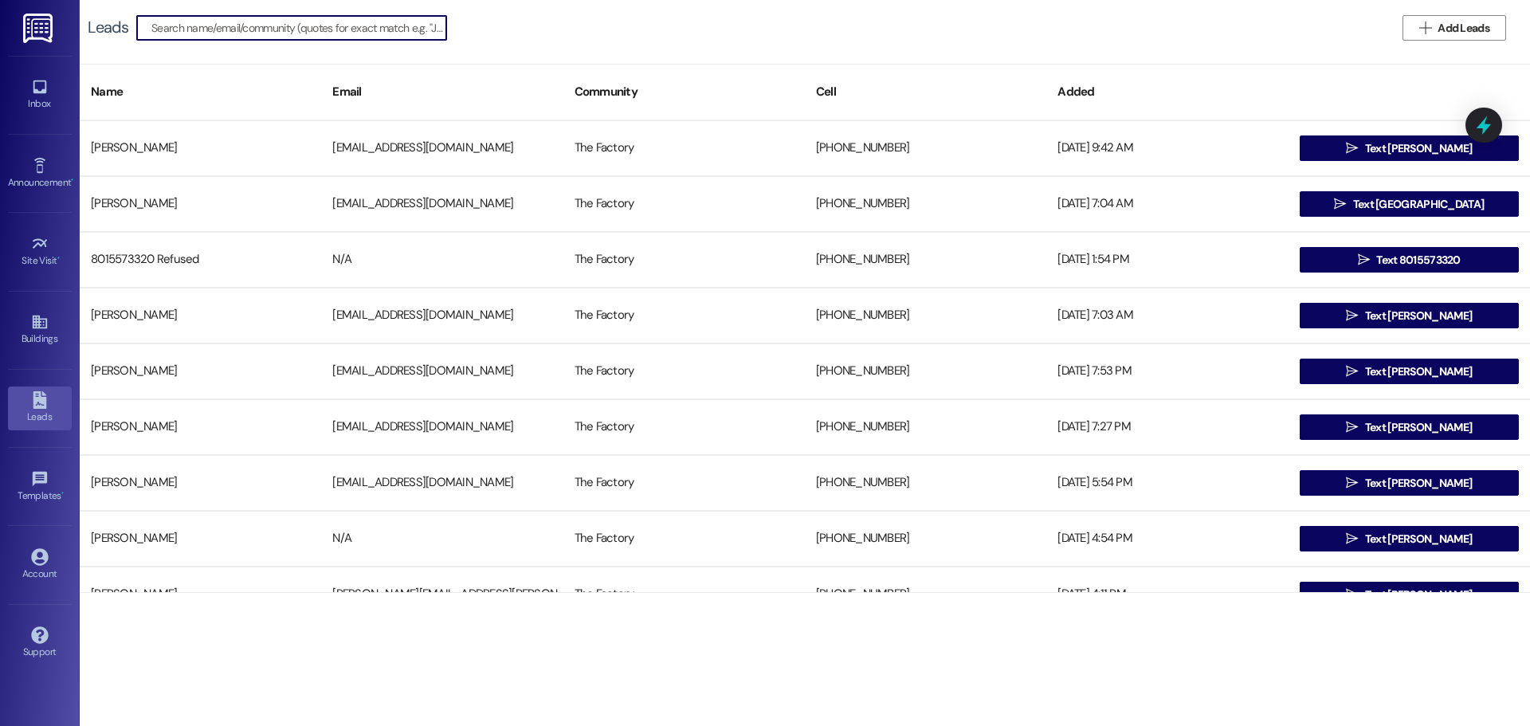
click at [215, 26] on input at bounding box center [298, 28] width 295 height 22
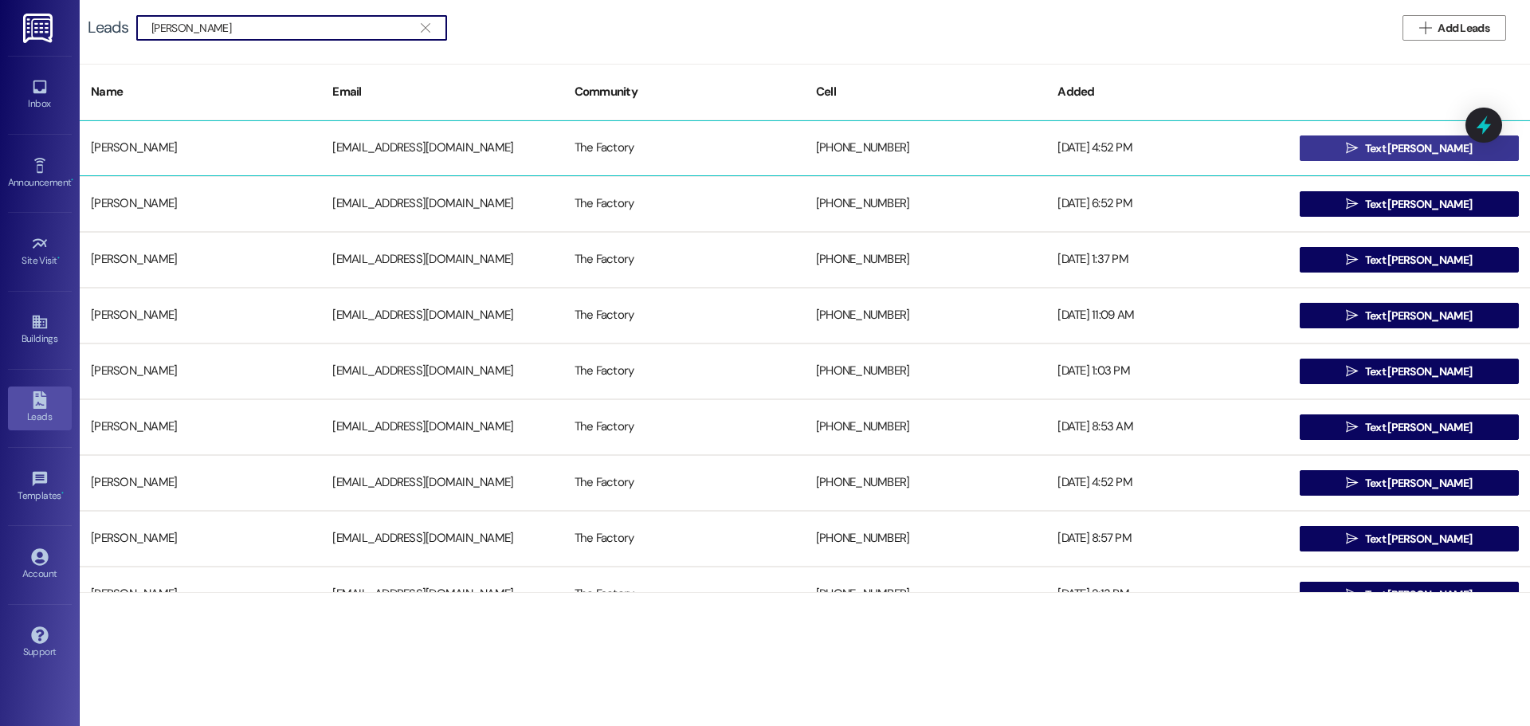
type input "[PERSON_NAME]"
click at [1407, 154] on span "Text [PERSON_NAME]" at bounding box center [1418, 148] width 107 height 17
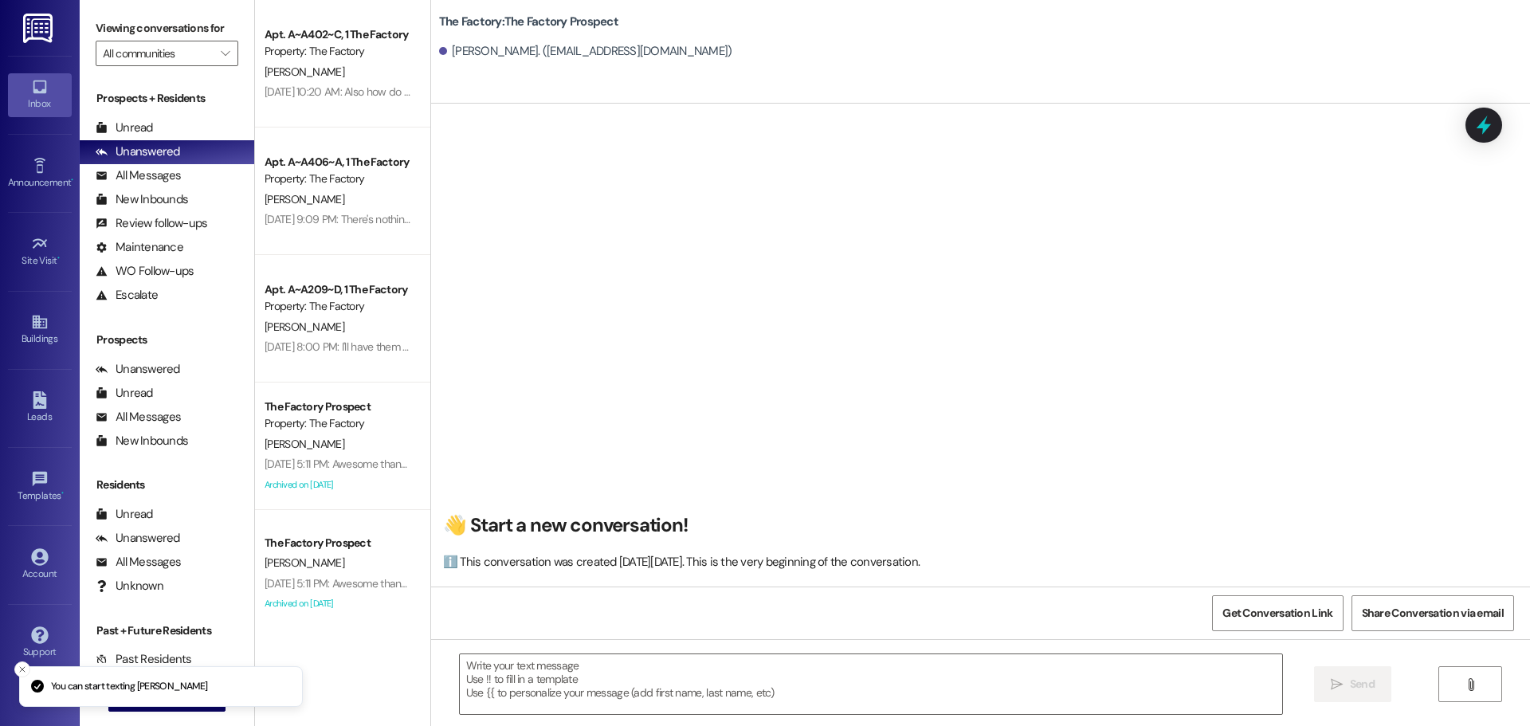
scroll to position [1, 0]
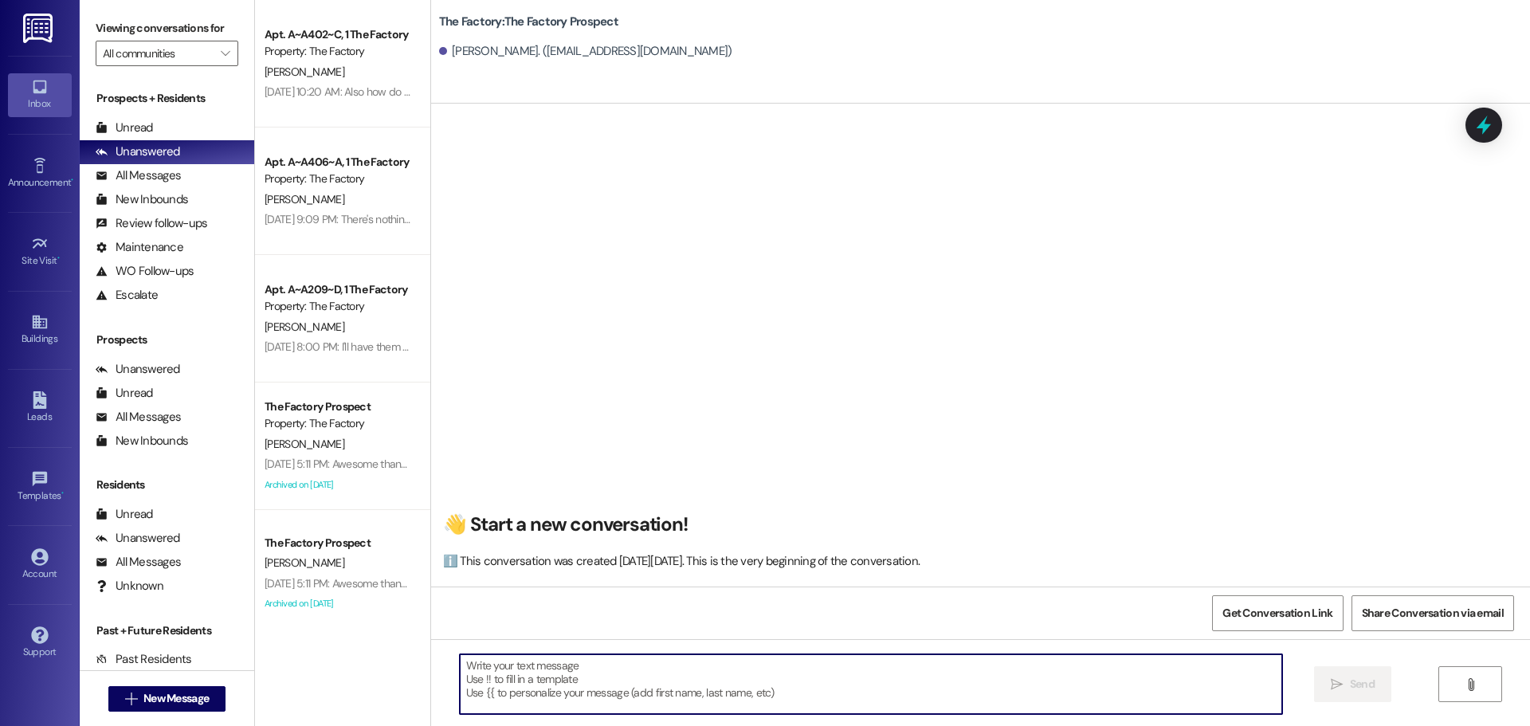
click at [460, 666] on textarea at bounding box center [871, 684] width 822 height 60
paste textarea "📚 School starts [DATE]! Hi {{first_name}}, it’s [PERSON_NAME] from The Factory!…"
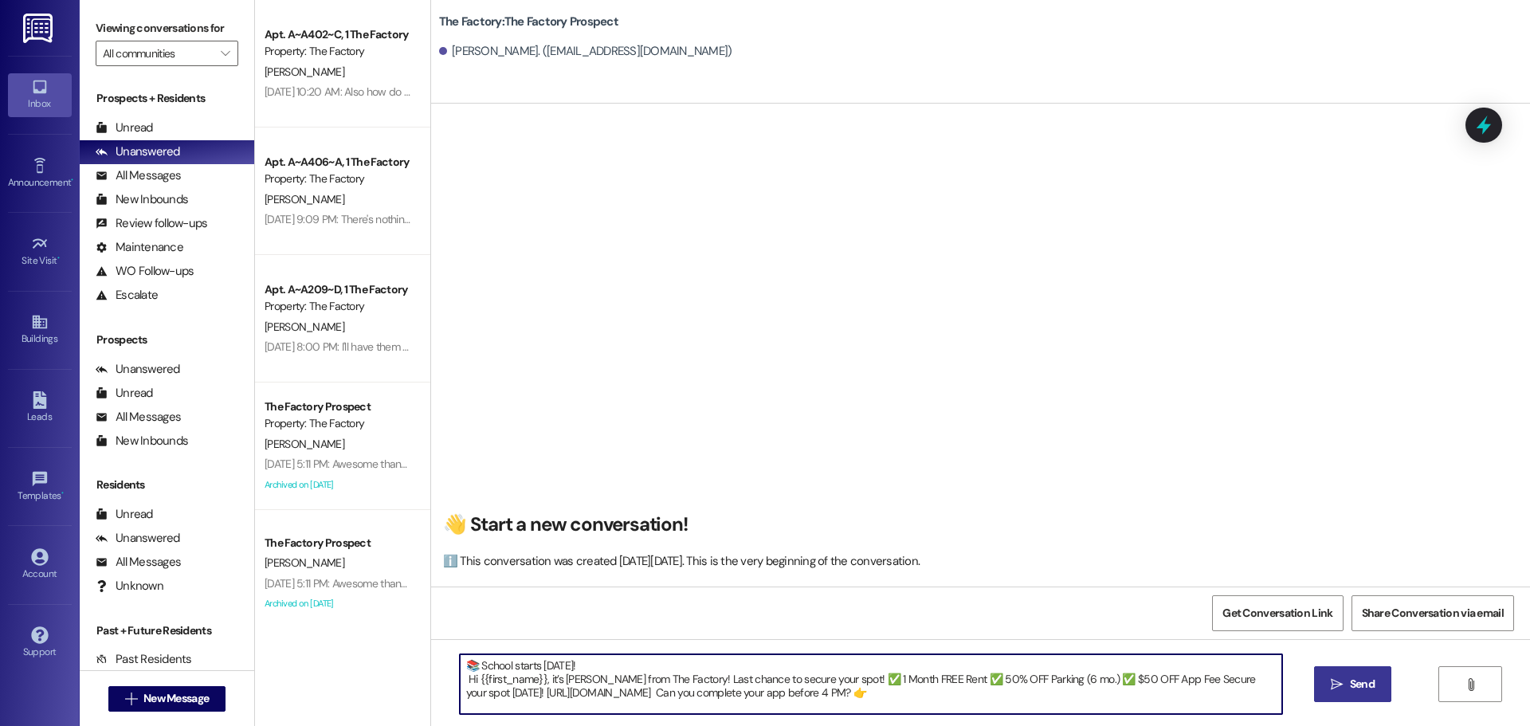
type textarea "📚 School starts [DATE]! Hi {{first_name}}, it’s [PERSON_NAME] from The Factory!…"
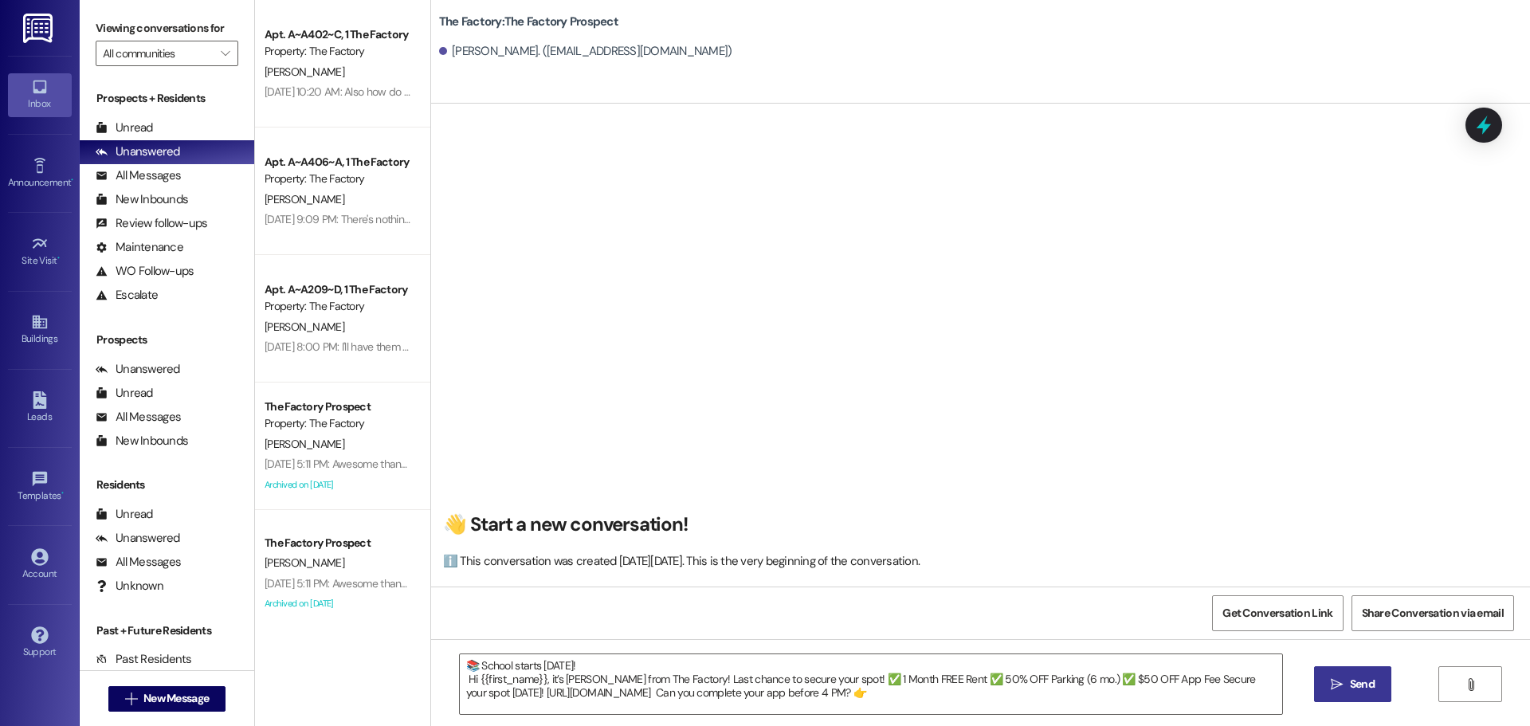
click at [1341, 688] on icon "" at bounding box center [1337, 684] width 12 height 13
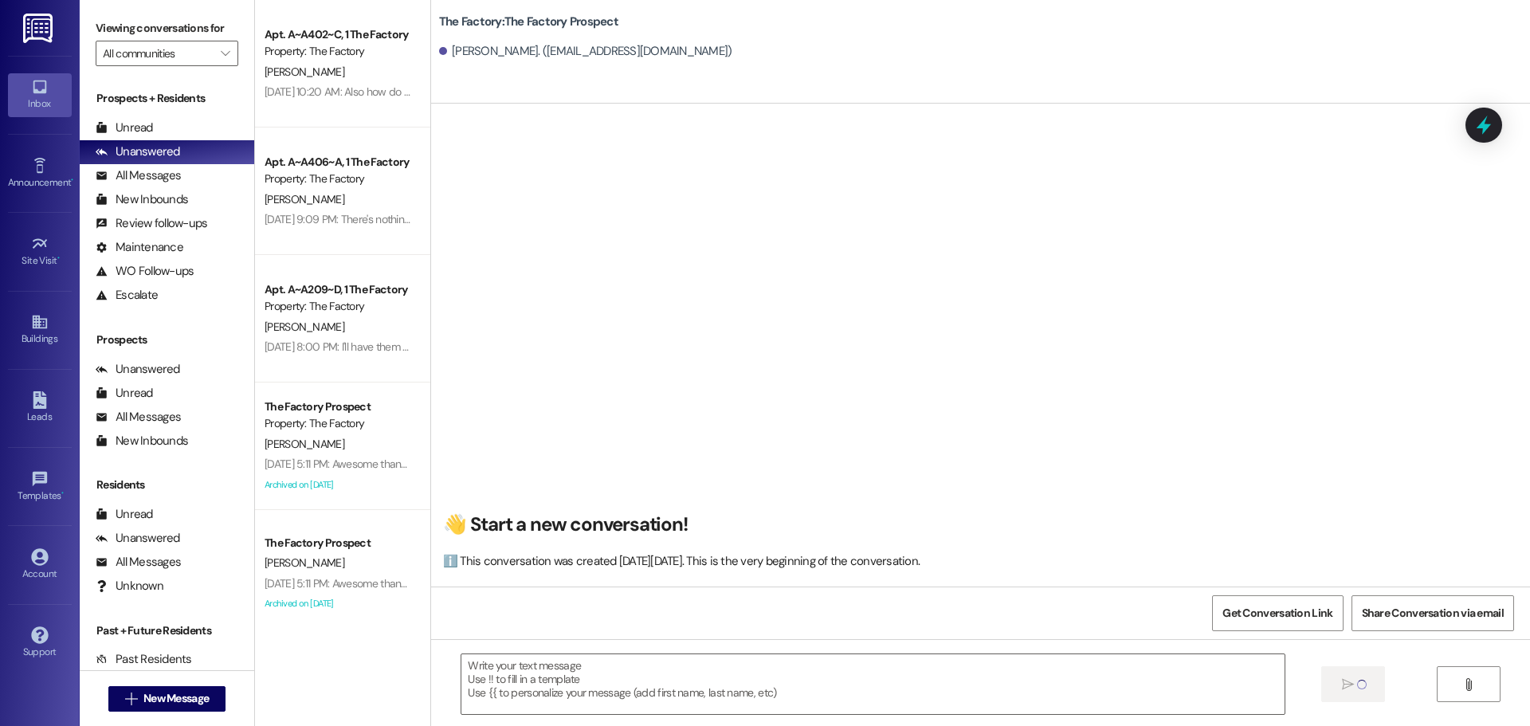
scroll to position [0, 0]
